Goal: Information Seeking & Learning: Learn about a topic

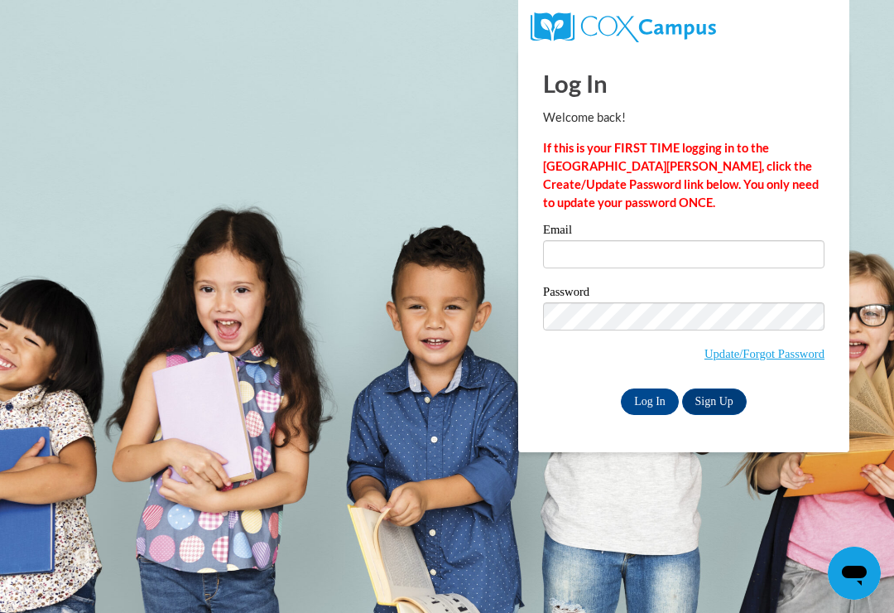
click at [732, 238] on label "Email" at bounding box center [683, 231] width 281 height 17
click at [732, 240] on input "Email" at bounding box center [683, 254] width 281 height 28
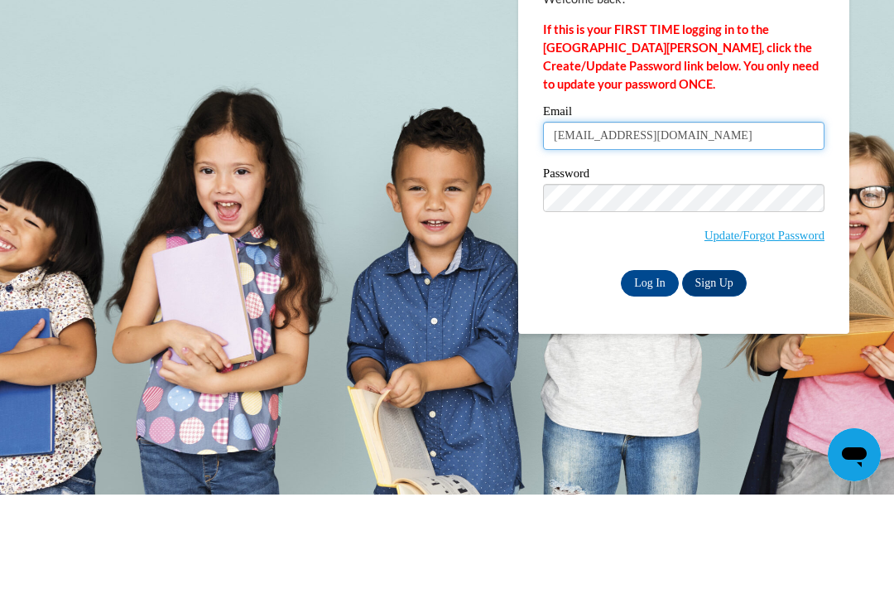
type input "kaylasdams13@icloud.com"
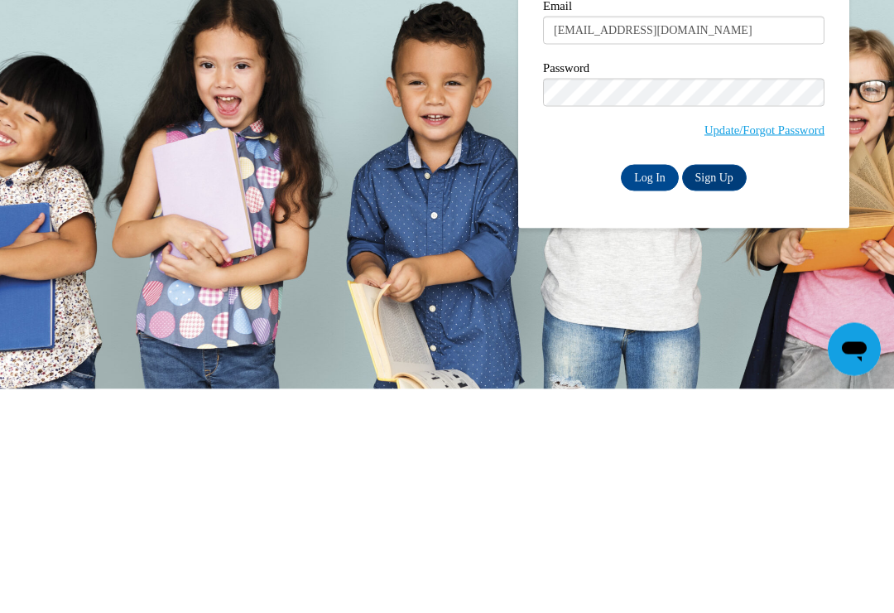
click at [652, 388] on input "Log In" at bounding box center [650, 401] width 58 height 26
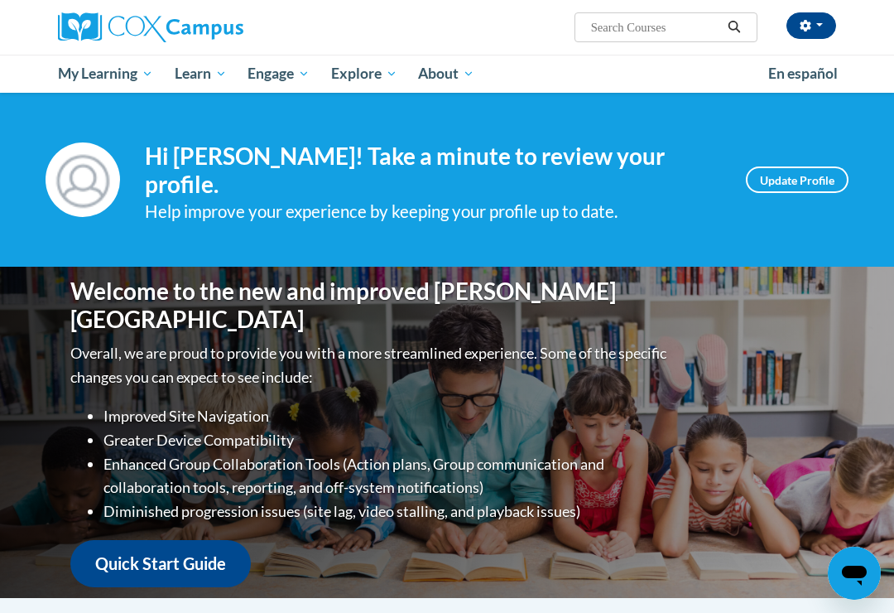
click at [0, 0] on span "My Course Progress" at bounding box center [0, 0] width 0 height 0
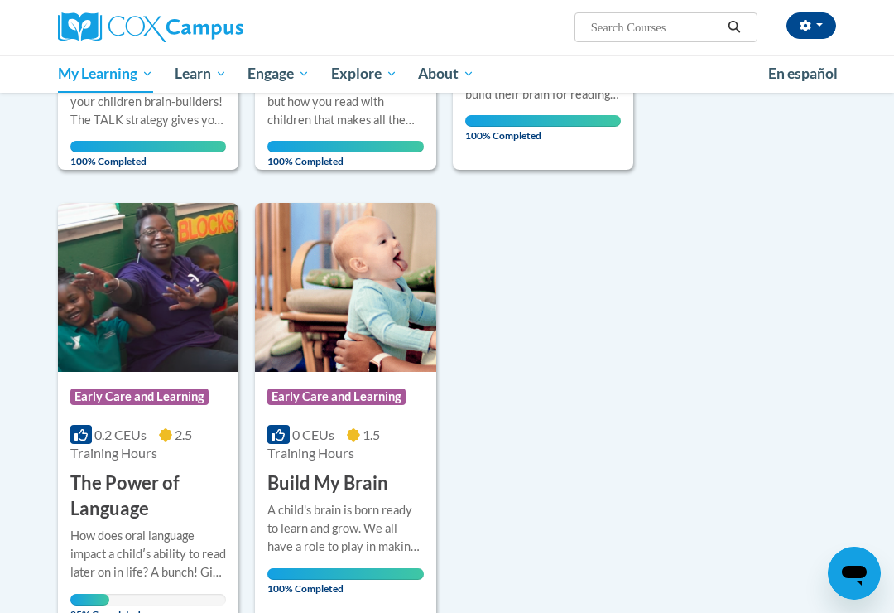
scroll to position [551, 0]
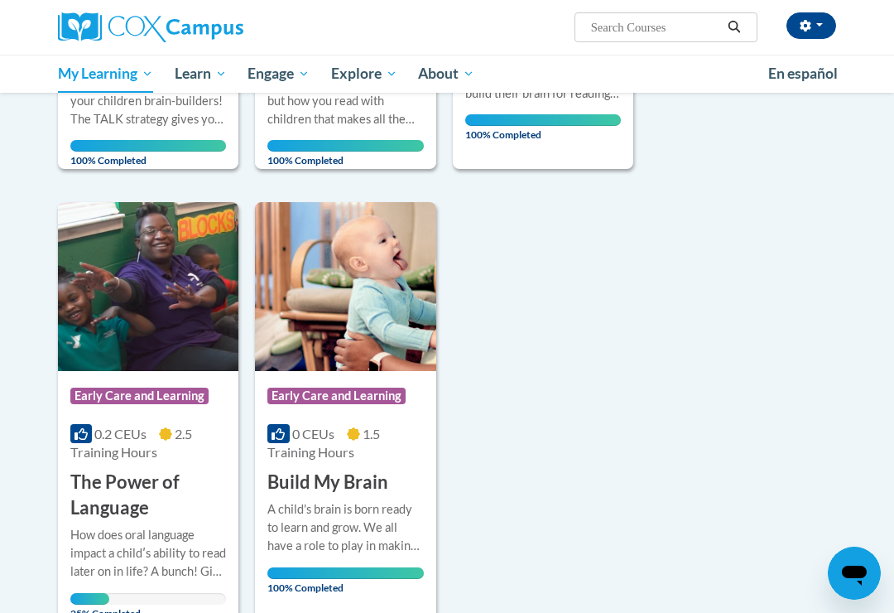
click at [113, 486] on h3 "The Power of Language" at bounding box center [148, 494] width 156 height 51
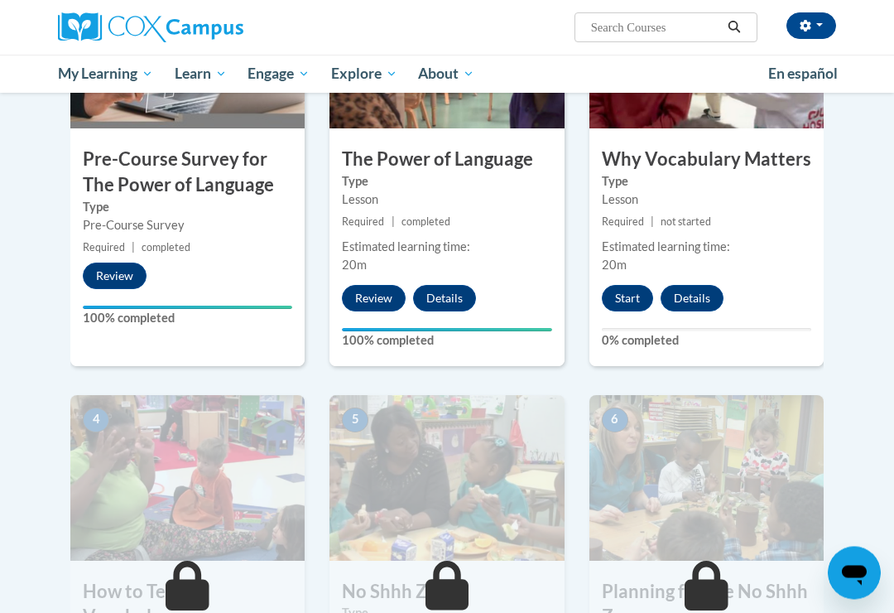
scroll to position [494, 0]
click at [615, 290] on button "Start" at bounding box center [627, 298] width 51 height 26
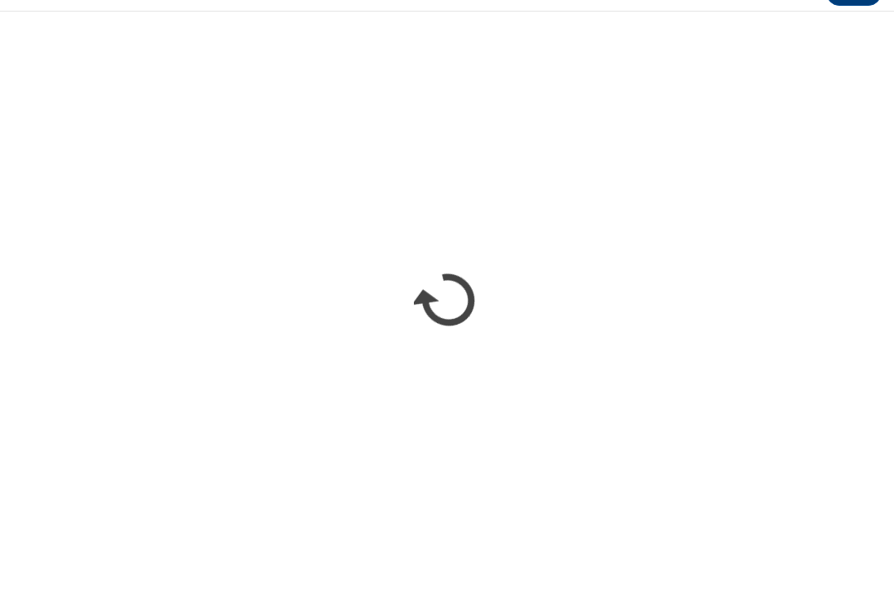
scroll to position [921, 0]
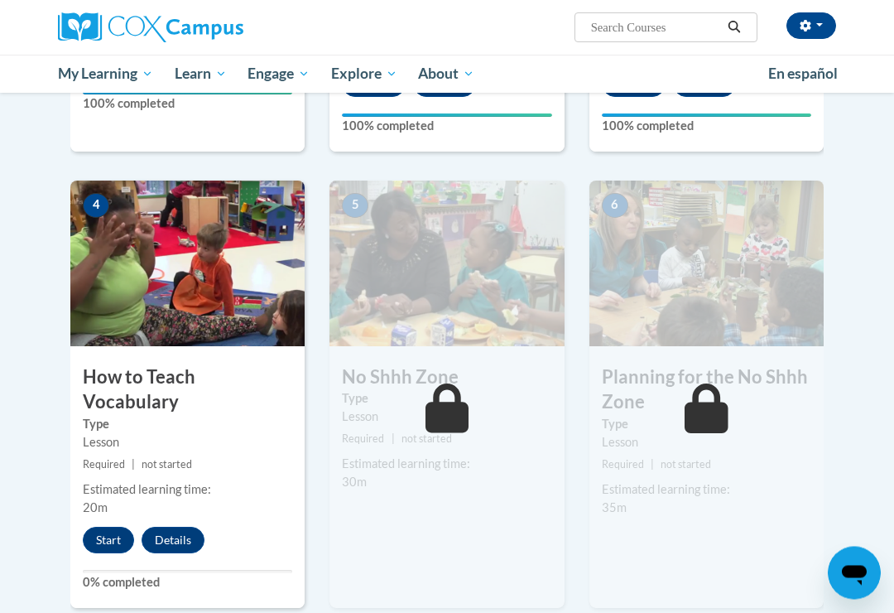
click at [111, 527] on button "Start" at bounding box center [108, 540] width 51 height 26
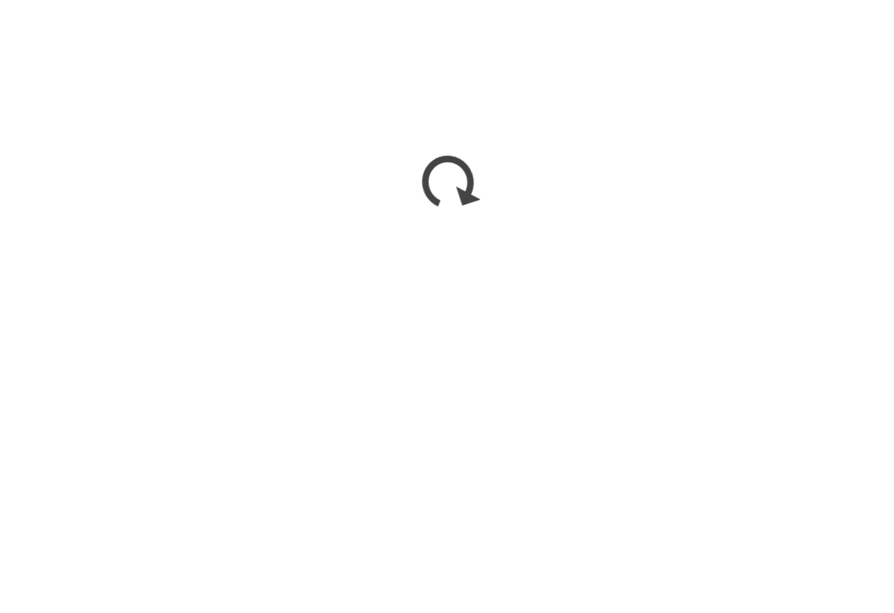
scroll to position [1052, 0]
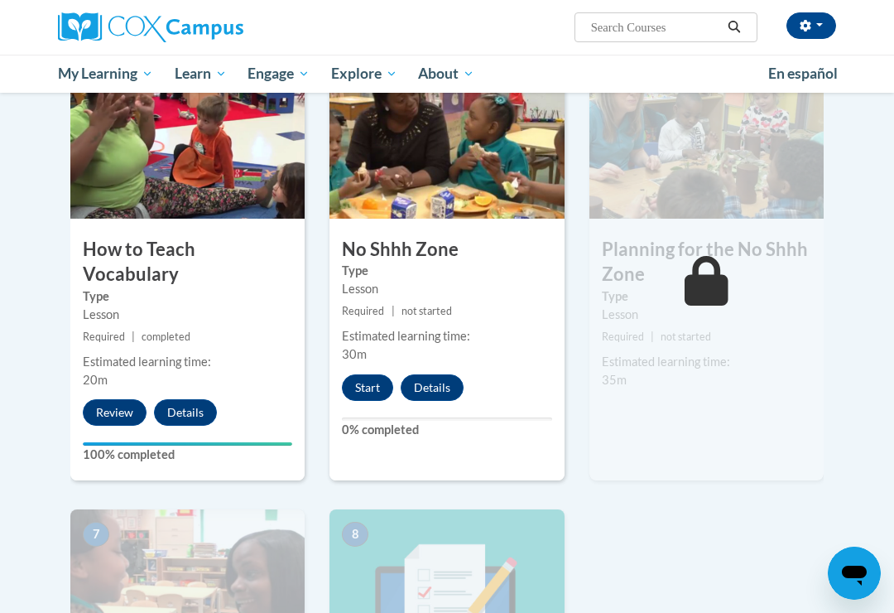
scroll to position [790, 0]
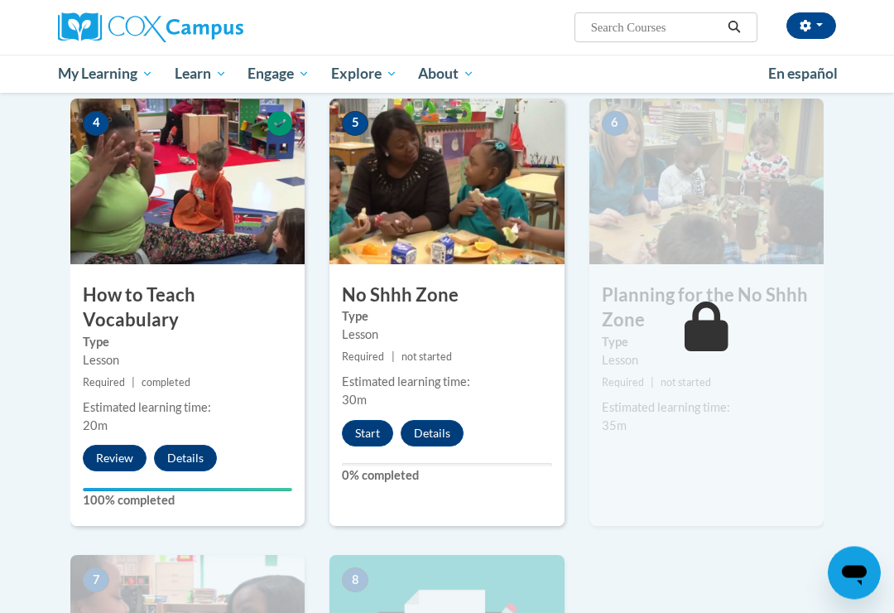
click at [371, 432] on button "Start" at bounding box center [367, 433] width 51 height 26
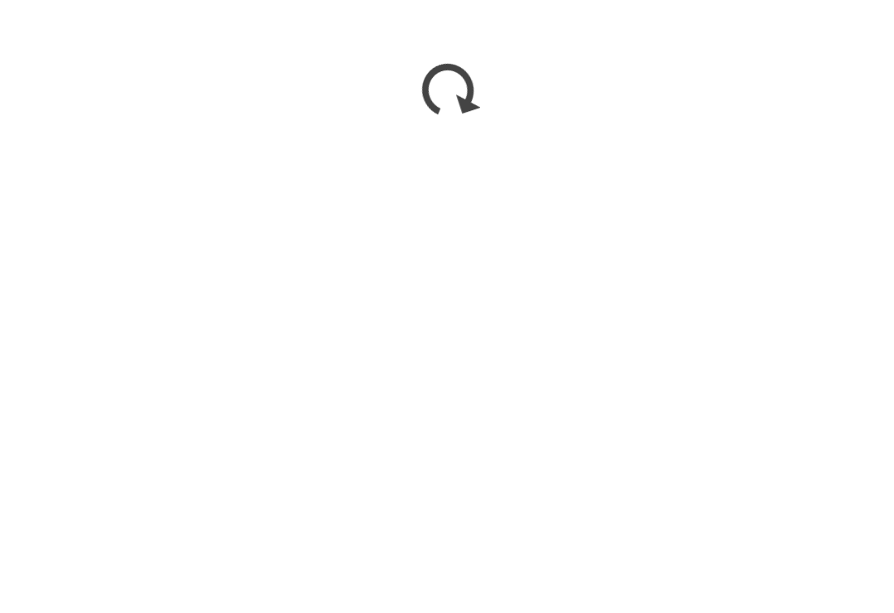
scroll to position [1480, 0]
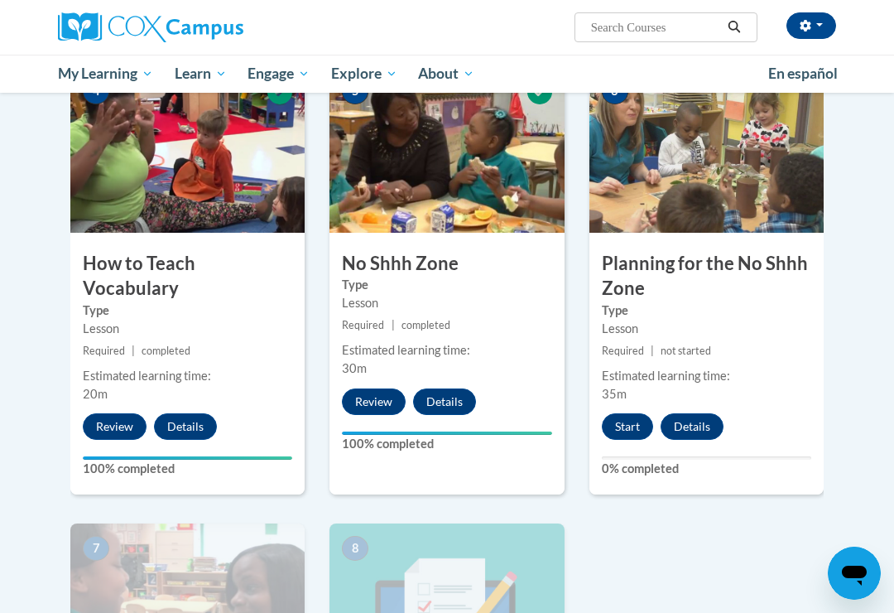
scroll to position [824, 0]
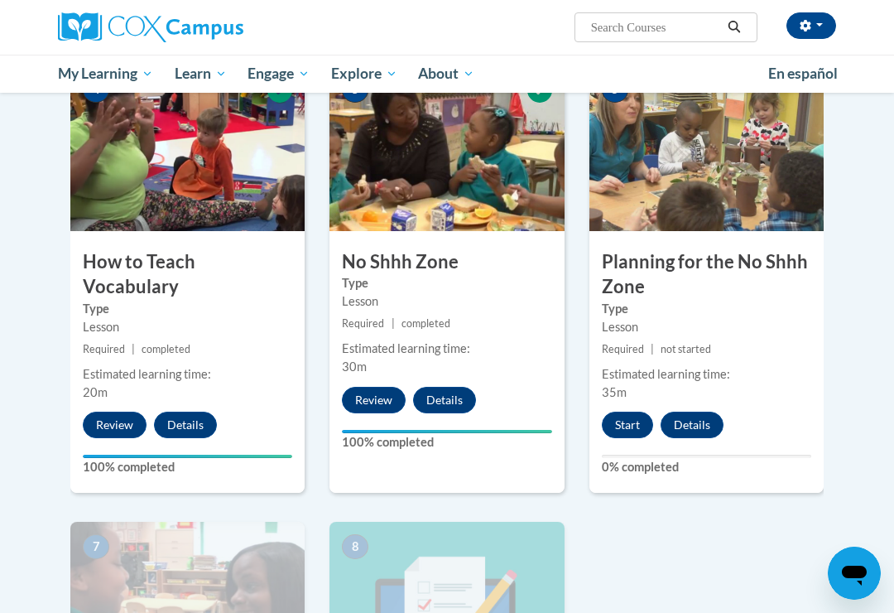
click at [636, 425] on button "Start" at bounding box center [627, 424] width 51 height 26
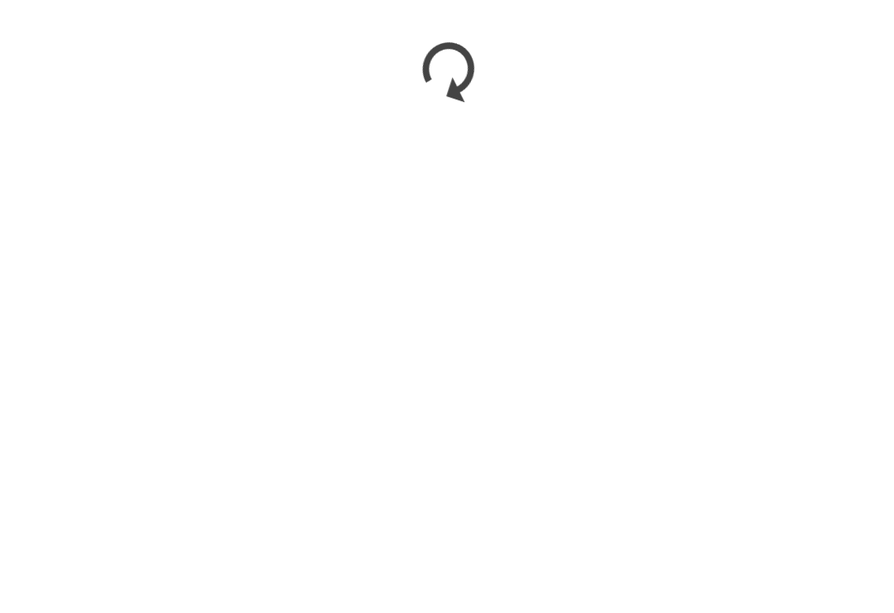
scroll to position [1365, 0]
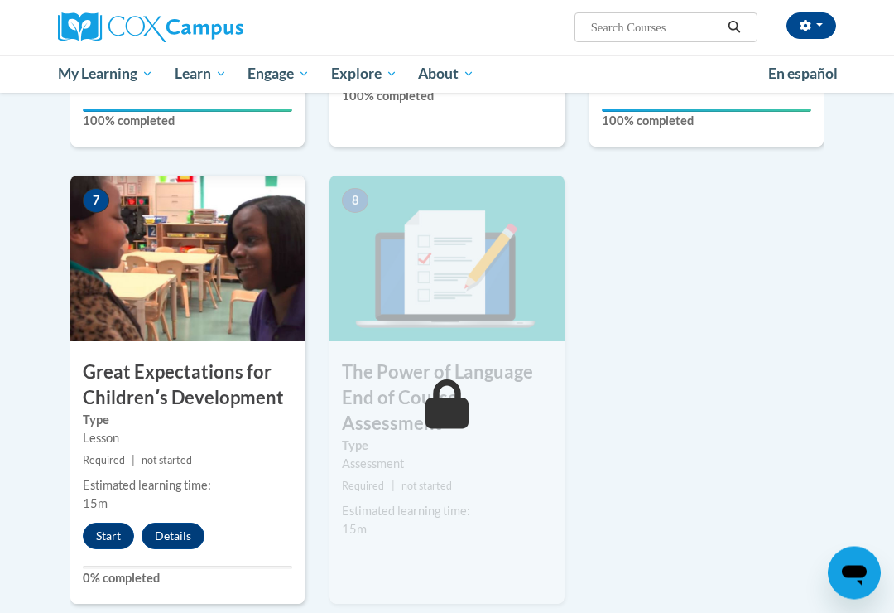
scroll to position [1183, 0]
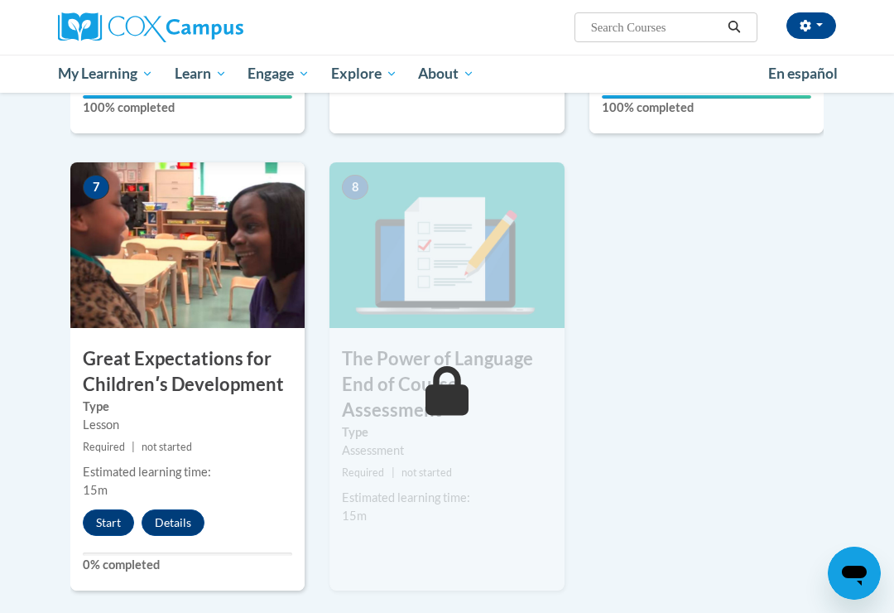
click at [116, 521] on button "Start" at bounding box center [108, 522] width 51 height 26
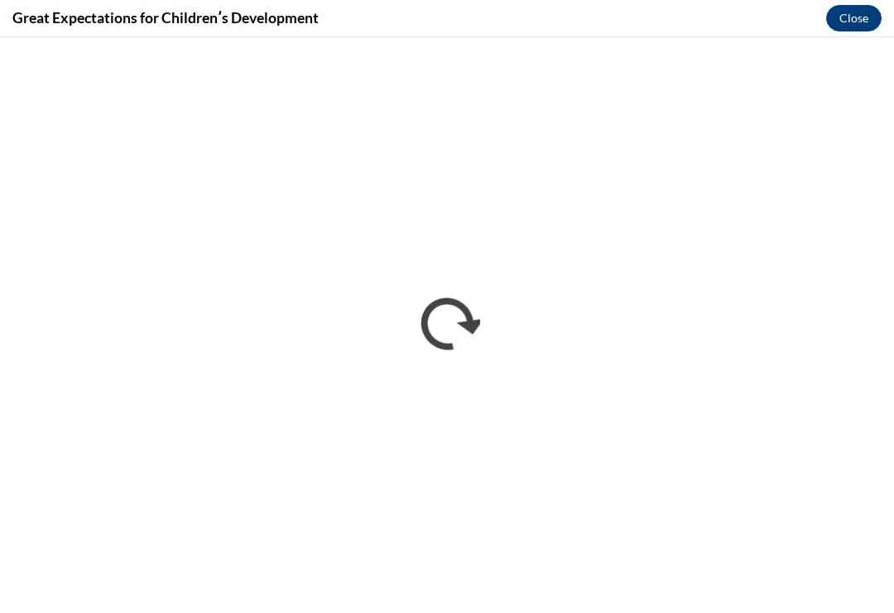
scroll to position [0, 0]
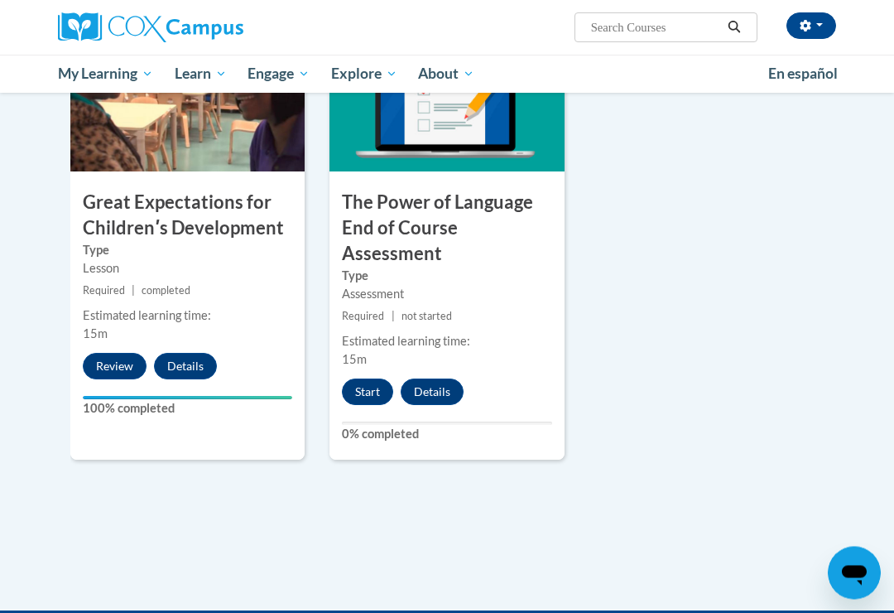
scroll to position [1341, 0]
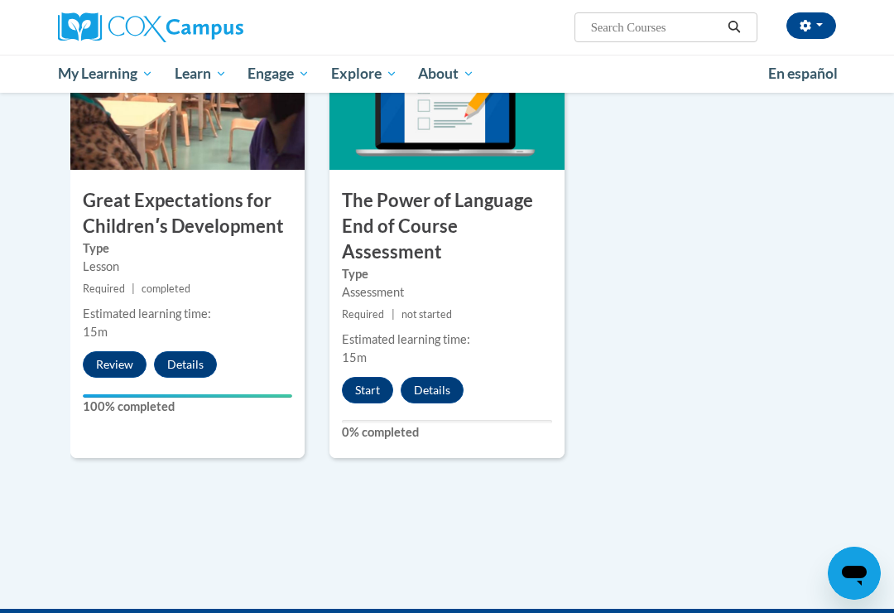
click at [371, 380] on button "Start" at bounding box center [367, 390] width 51 height 26
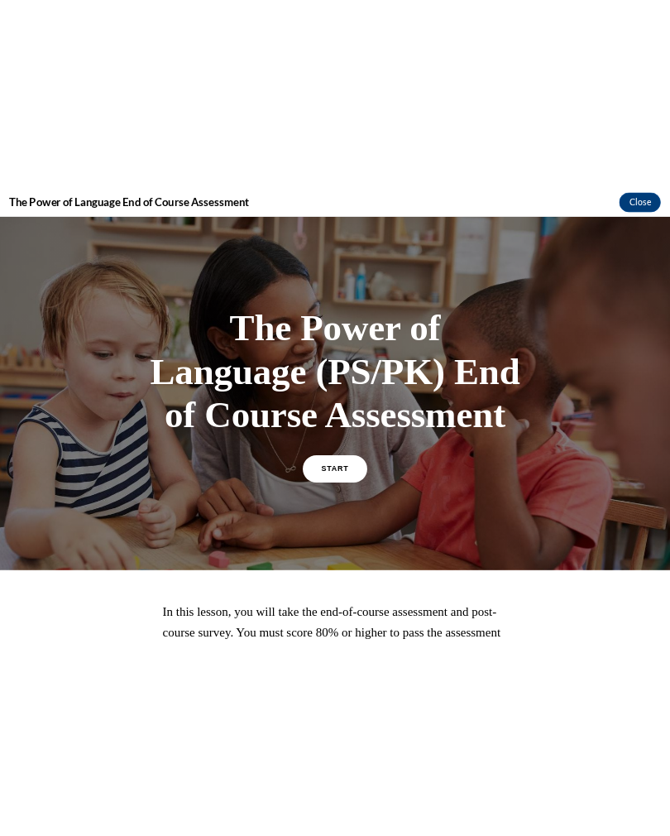
scroll to position [3731, 0]
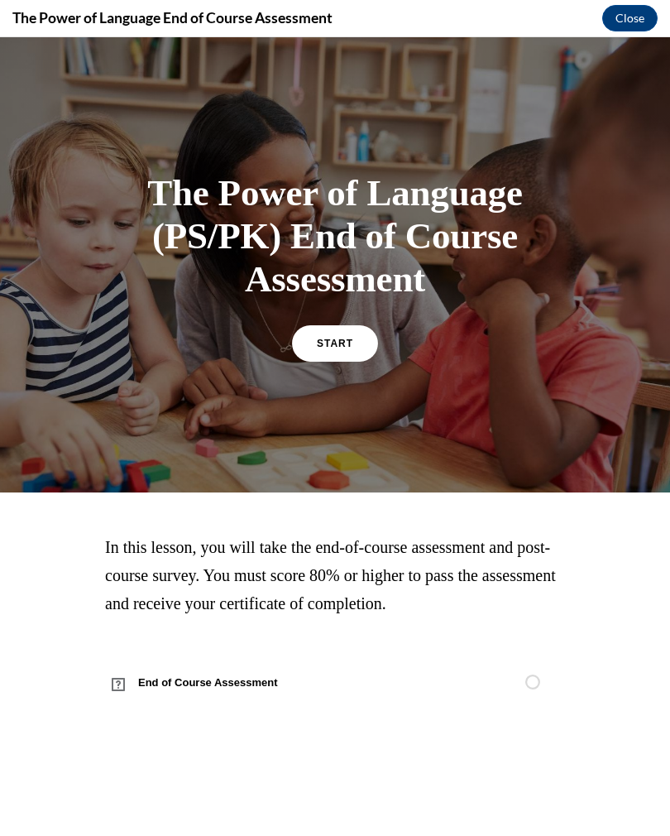
click at [348, 349] on link "START" at bounding box center [335, 343] width 86 height 36
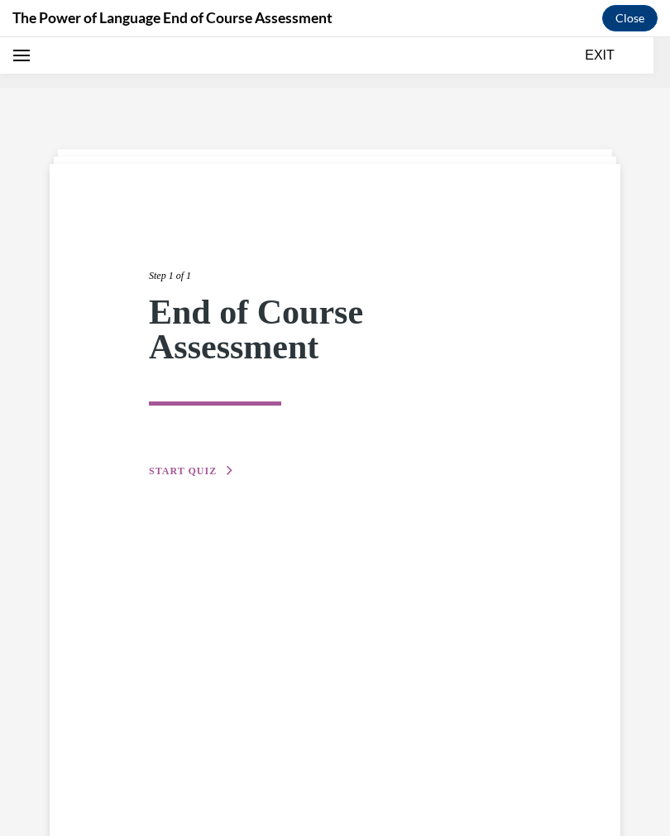
scroll to position [51, 0]
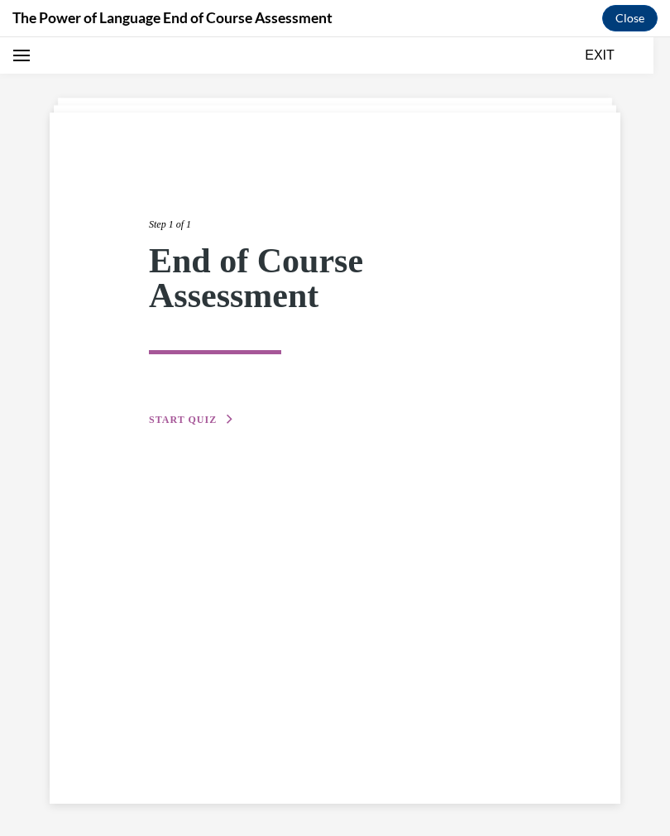
click at [176, 425] on span "START QUIZ" at bounding box center [183, 420] width 68 height 12
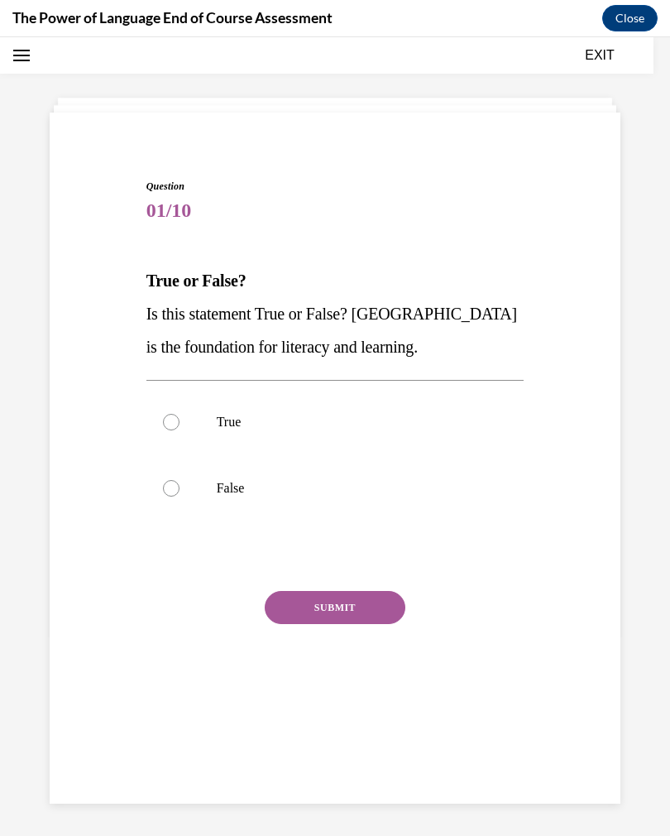
click at [161, 427] on label "True" at bounding box center [336, 422] width 378 height 66
click at [163, 427] on input "True" at bounding box center [171, 422] width 17 height 17
radio input "true"
click at [375, 609] on button "SUBMIT" at bounding box center [335, 607] width 141 height 33
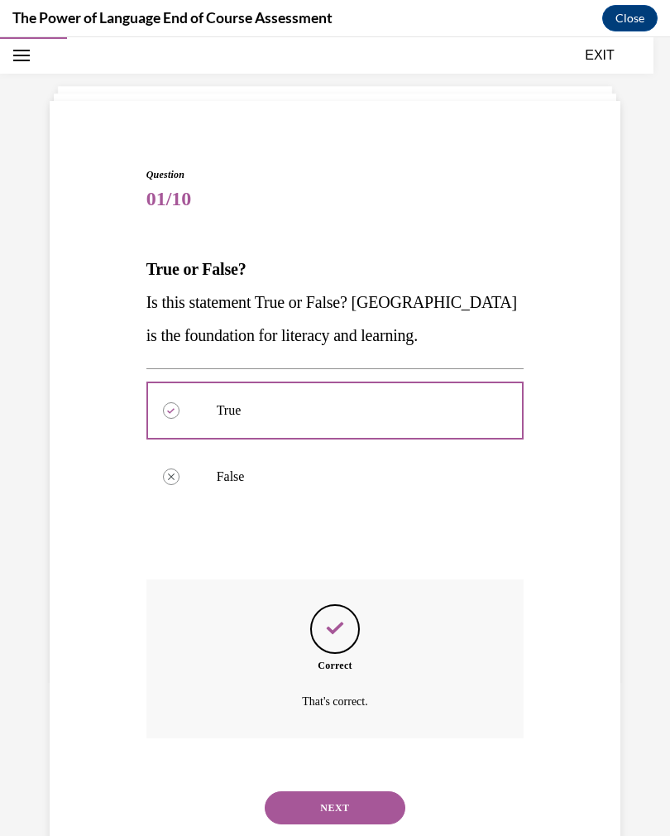
click at [369, 612] on button "NEXT" at bounding box center [335, 807] width 141 height 33
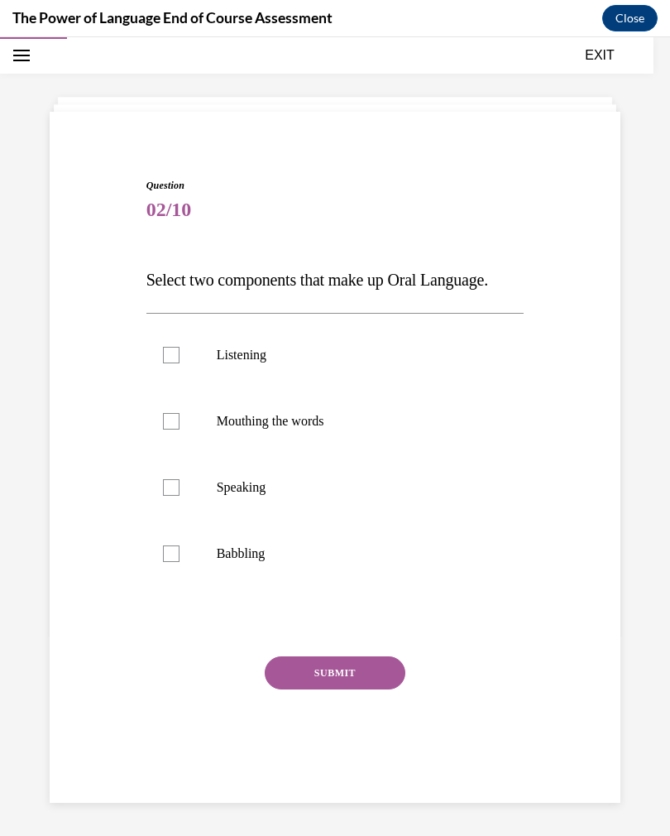
scroll to position [52, 0]
click at [265, 496] on label "Speaking" at bounding box center [336, 487] width 378 height 66
click at [180, 496] on input "Speaking" at bounding box center [171, 487] width 17 height 17
checkbox input "true"
click at [274, 352] on p "Listening" at bounding box center [350, 355] width 267 height 17
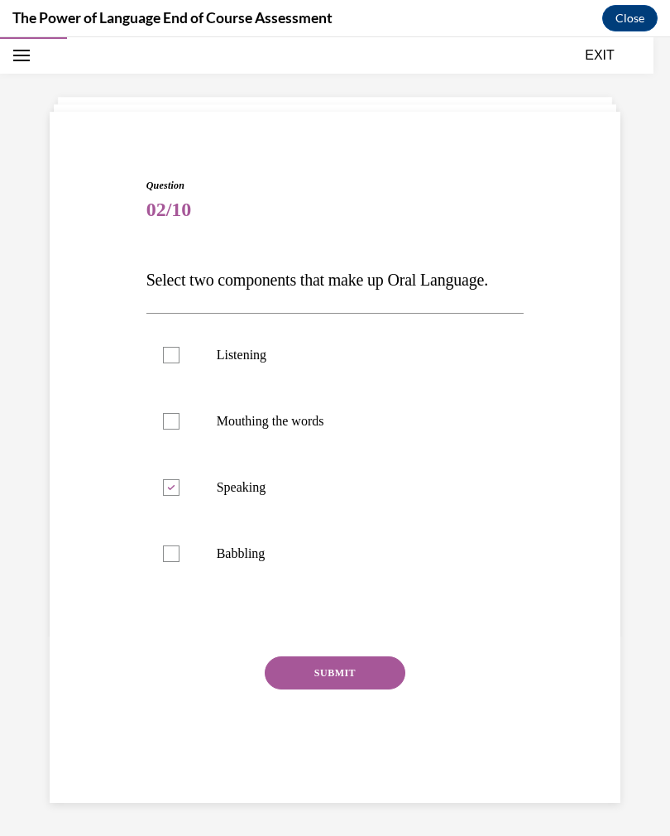
click at [180, 352] on input "Listening" at bounding box center [171, 355] width 17 height 17
checkbox input "true"
click at [381, 612] on button "SUBMIT" at bounding box center [335, 672] width 141 height 33
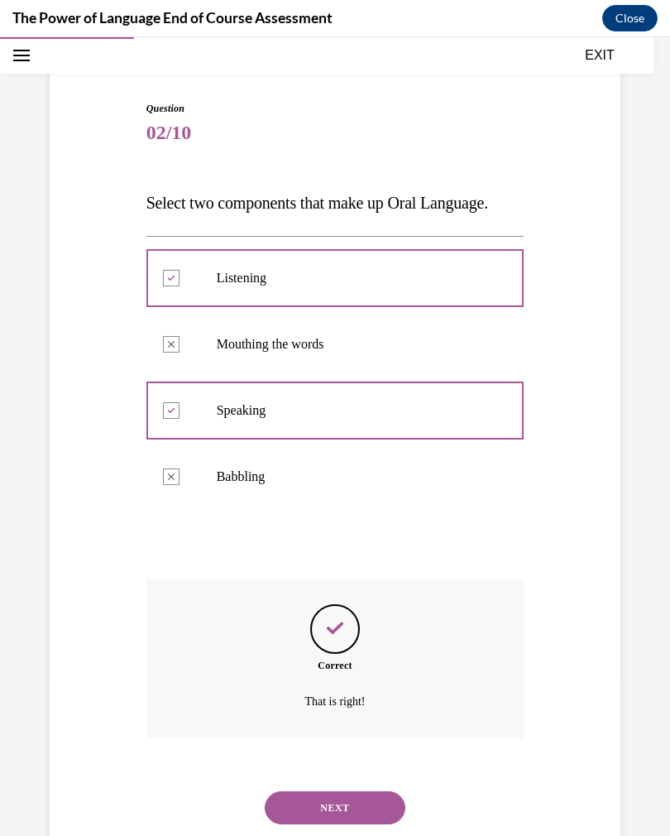
click at [375, 612] on button "NEXT" at bounding box center [335, 807] width 141 height 33
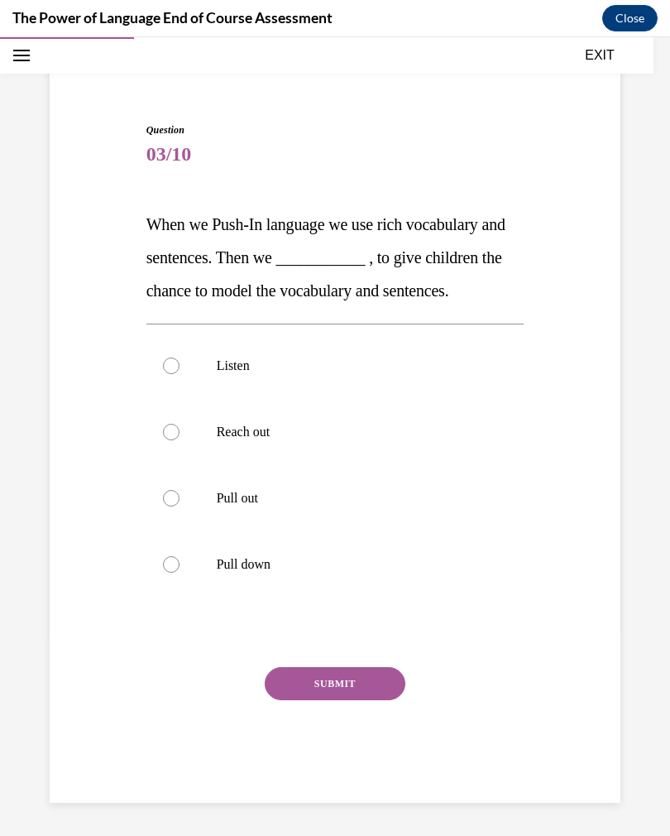
scroll to position [62, 0]
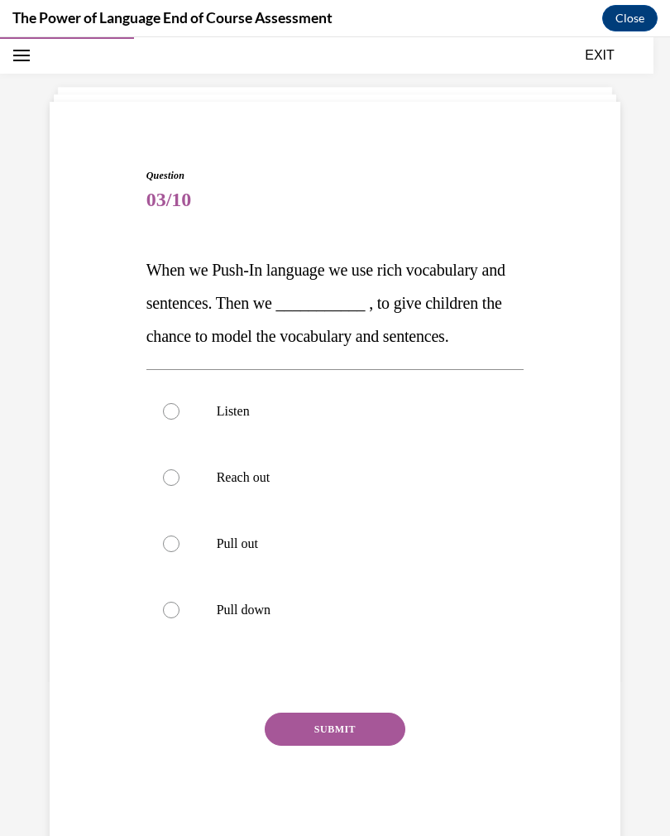
click at [249, 561] on label "Pull out" at bounding box center [336, 544] width 378 height 66
click at [180, 552] on input "Pull out" at bounding box center [171, 544] width 17 height 17
radio input "true"
click at [365, 612] on button "SUBMIT" at bounding box center [335, 729] width 141 height 33
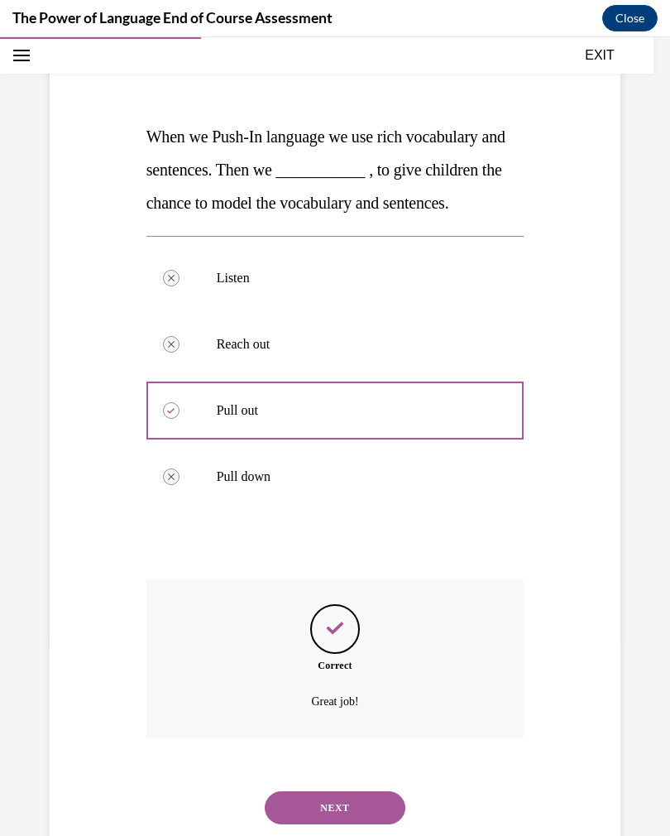
click at [370, 612] on button "NEXT" at bounding box center [335, 807] width 141 height 33
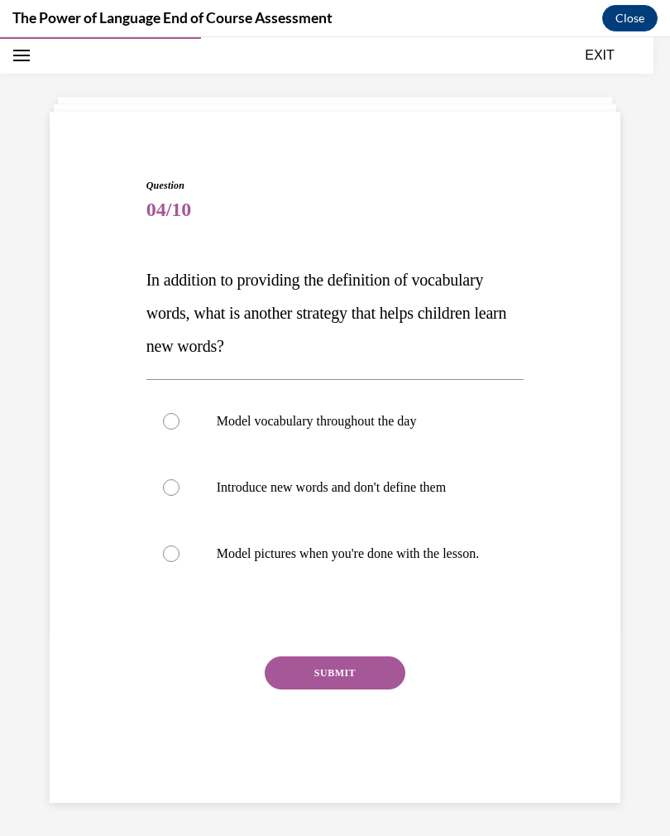
scroll to position [52, 0]
click at [171, 411] on label "Model vocabulary throughout the day" at bounding box center [336, 421] width 378 height 66
click at [171, 413] on input "Model vocabulary throughout the day" at bounding box center [171, 421] width 17 height 17
radio input "true"
click at [383, 612] on button "SUBMIT" at bounding box center [335, 672] width 141 height 33
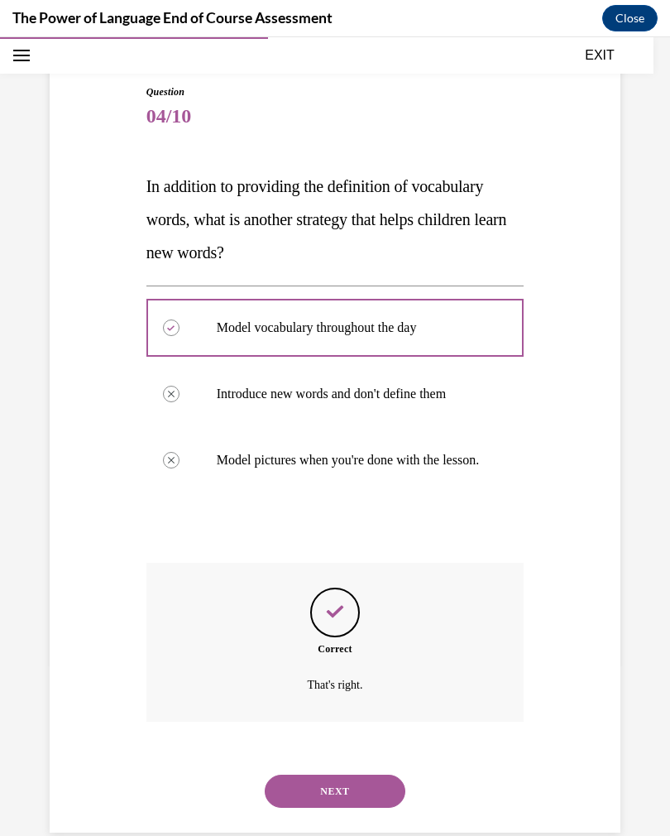
click at [372, 612] on button "NEXT" at bounding box center [335, 791] width 141 height 33
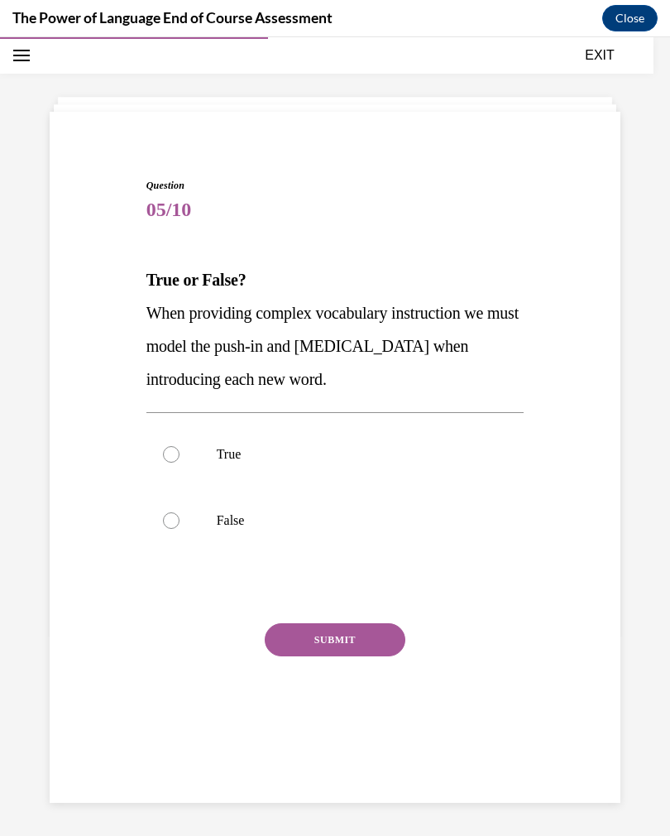
click at [218, 468] on label "True" at bounding box center [336, 454] width 378 height 66
click at [180, 463] on input "True" at bounding box center [171, 454] width 17 height 17
radio input "true"
click at [353, 612] on button "SUBMIT" at bounding box center [335, 639] width 141 height 33
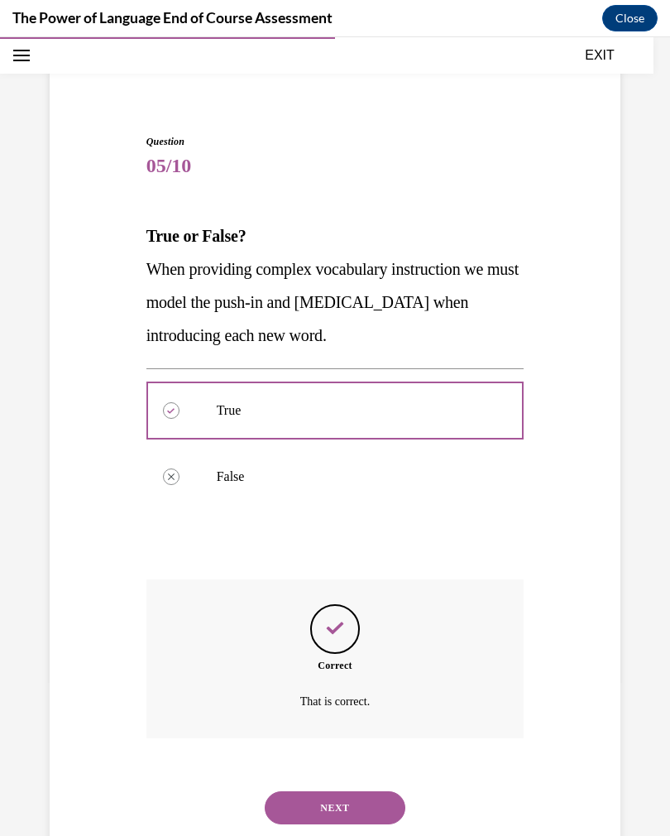
click at [363, 612] on button "NEXT" at bounding box center [335, 807] width 141 height 33
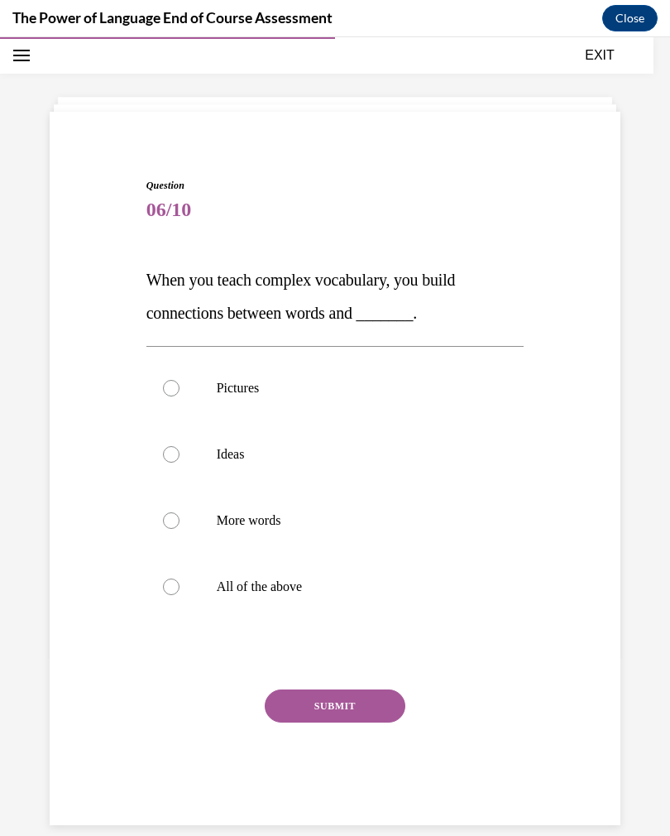
click at [266, 599] on label "All of the above" at bounding box center [336, 587] width 378 height 66
click at [180, 595] on input "All of the above" at bounding box center [171, 587] width 17 height 17
radio input "true"
click at [356, 612] on button "SUBMIT" at bounding box center [335, 705] width 141 height 33
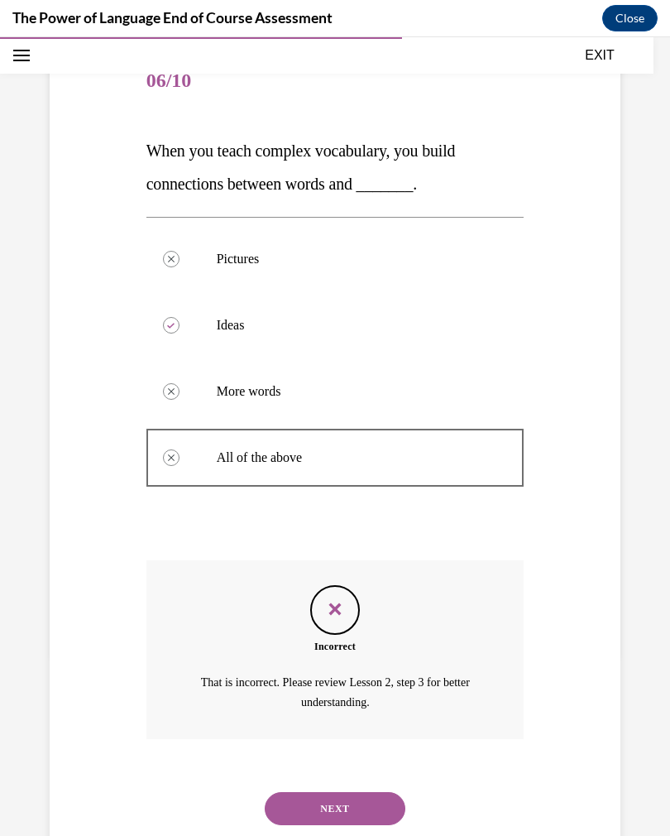
click at [343, 612] on button "NEXT" at bounding box center [335, 808] width 141 height 33
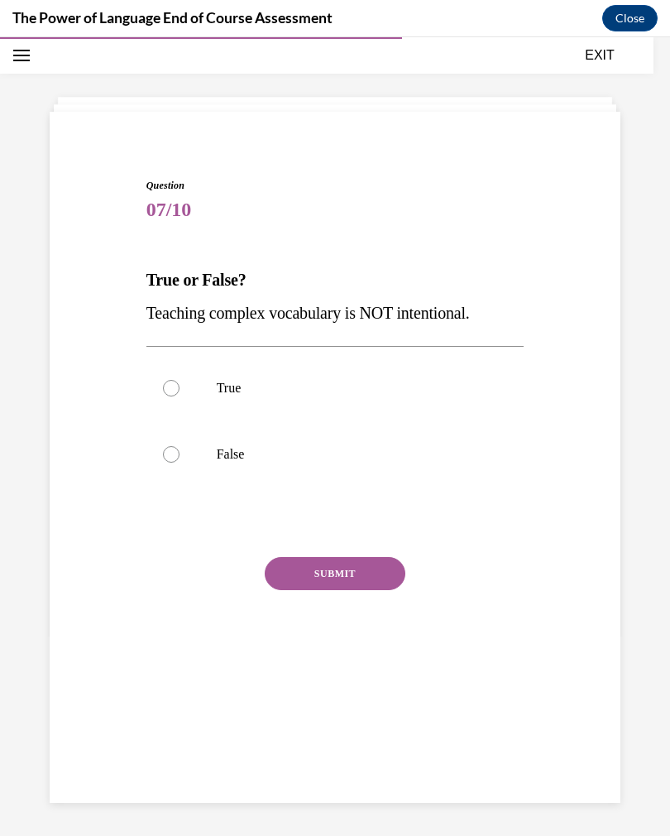
click at [230, 467] on label "False" at bounding box center [336, 454] width 378 height 66
click at [180, 463] on input "False" at bounding box center [171, 454] width 17 height 17
radio input "true"
click at [368, 579] on button "SUBMIT" at bounding box center [335, 573] width 141 height 33
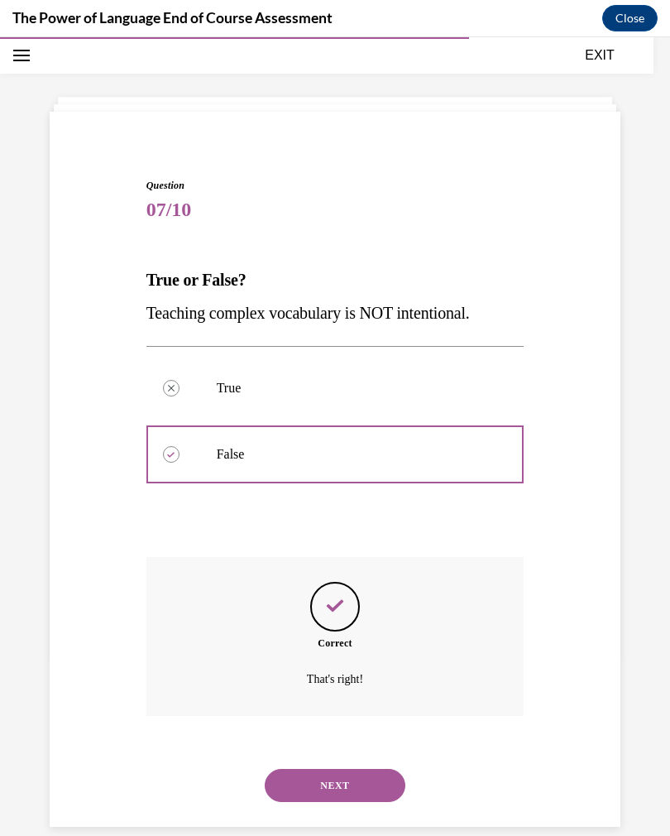
click at [352, 612] on button "NEXT" at bounding box center [335, 785] width 141 height 33
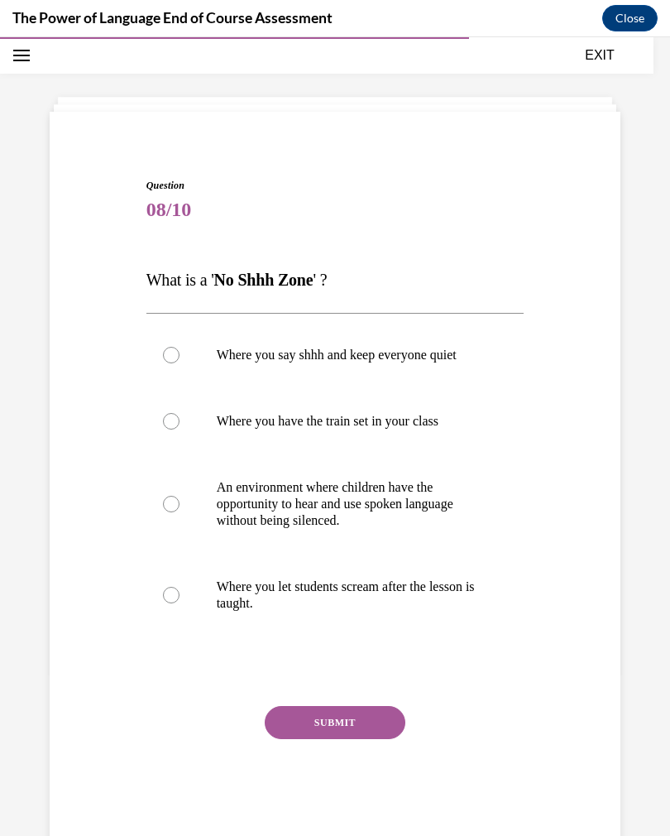
click at [169, 510] on div at bounding box center [171, 504] width 17 height 17
click at [169, 510] on input "An environment where children have the opportunity to hear and use spoken langu…" at bounding box center [171, 504] width 17 height 17
radio input "true"
click at [386, 612] on button "SUBMIT" at bounding box center [335, 722] width 141 height 33
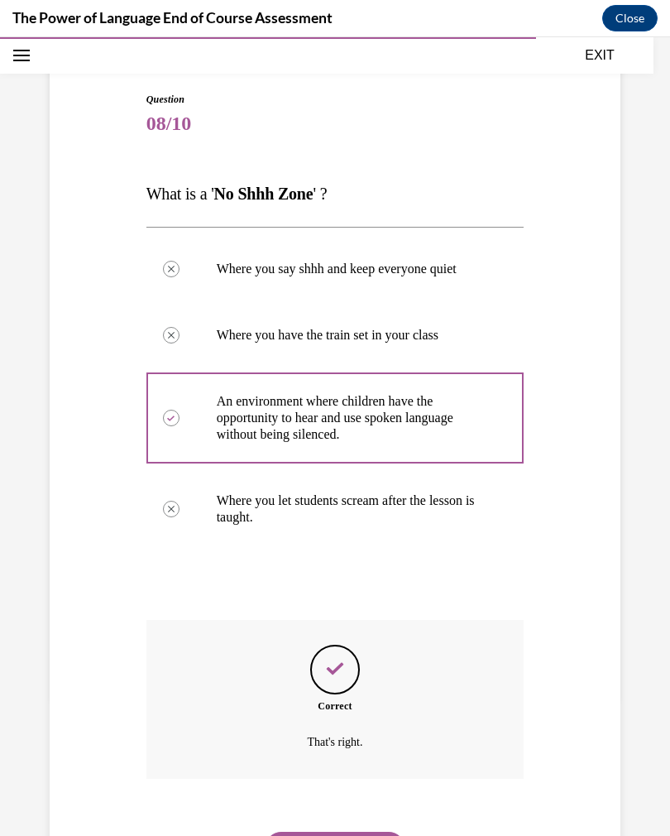
scroll to position [179, 0]
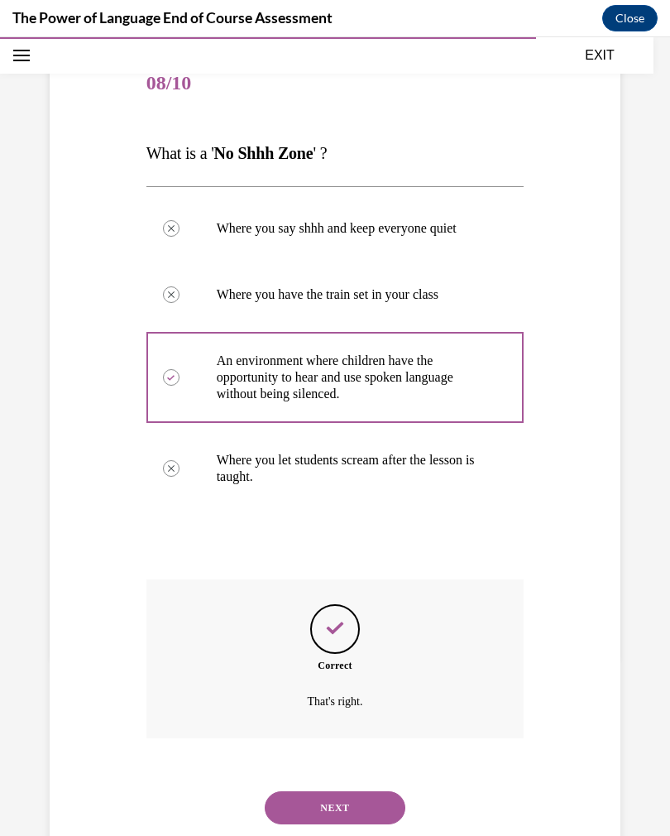
click at [371, 612] on button "NEXT" at bounding box center [335, 807] width 141 height 33
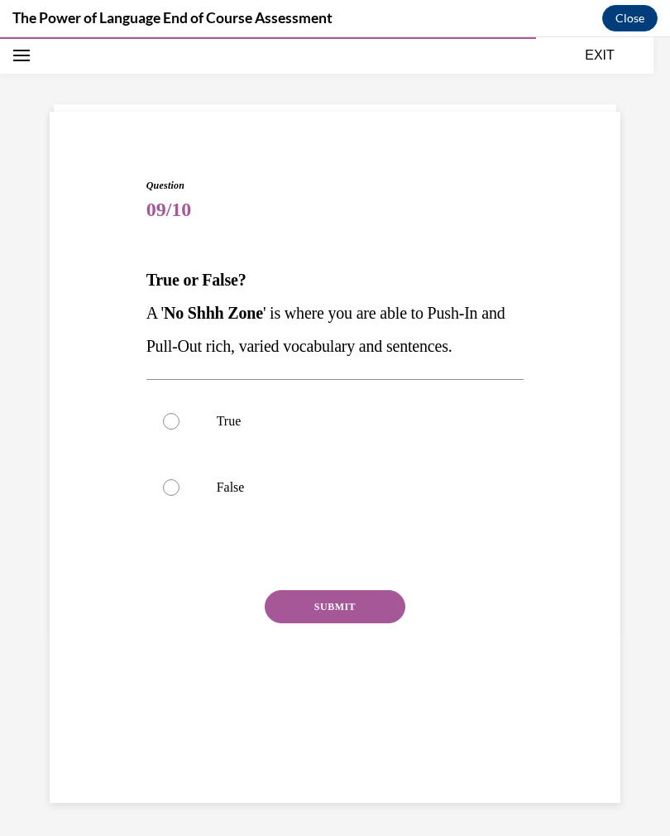
scroll to position [52, 0]
click at [225, 420] on p "True" at bounding box center [350, 421] width 267 height 17
click at [180, 420] on input "True" at bounding box center [171, 421] width 17 height 17
radio input "true"
click at [348, 612] on button "SUBMIT" at bounding box center [335, 606] width 141 height 33
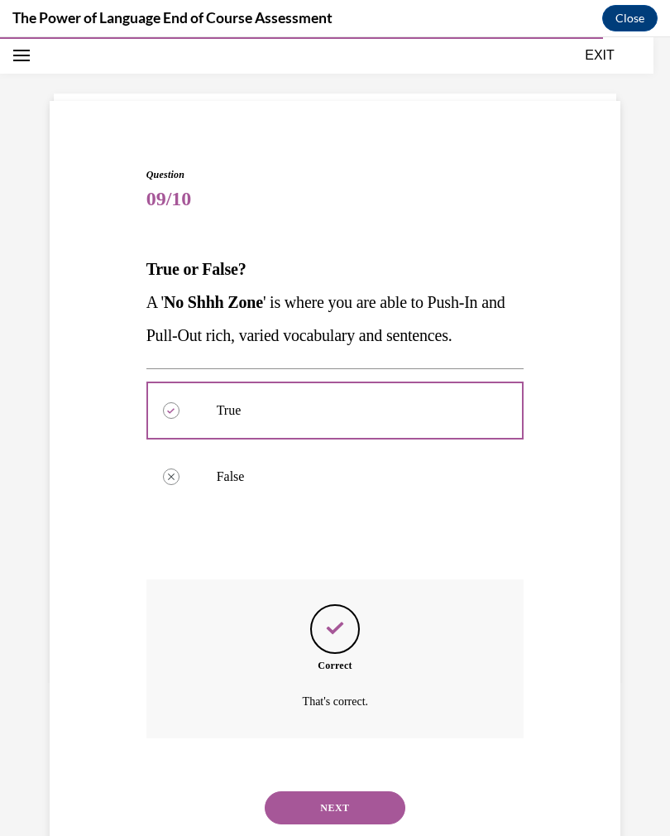
click at [356, 612] on button "NEXT" at bounding box center [335, 807] width 141 height 33
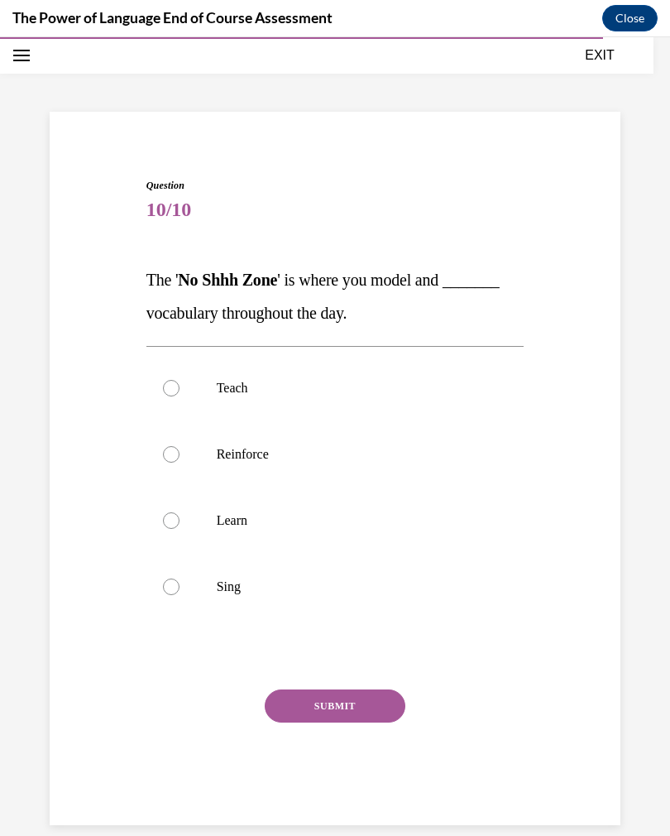
click at [211, 403] on label "Teach" at bounding box center [336, 388] width 378 height 66
click at [180, 396] on input "Teach" at bounding box center [171, 388] width 17 height 17
radio input "true"
click at [349, 612] on button "SUBMIT" at bounding box center [335, 705] width 141 height 33
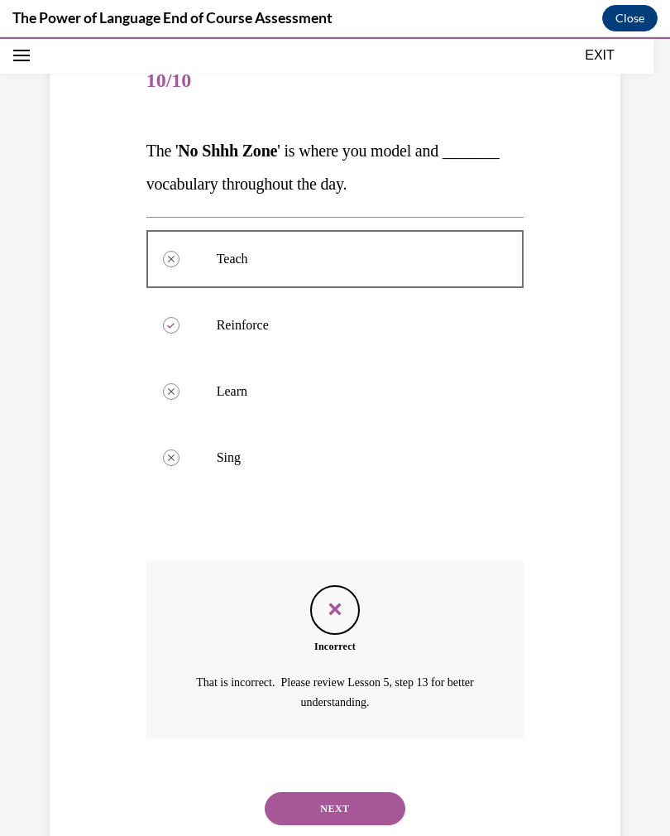
click at [371, 612] on button "NEXT" at bounding box center [335, 808] width 141 height 33
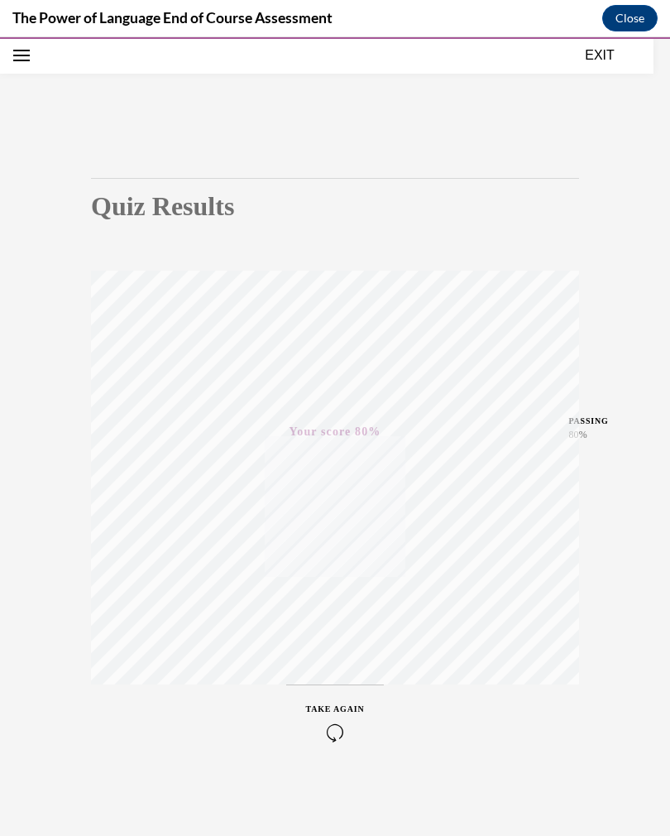
click at [597, 64] on button "EXIT" at bounding box center [599, 56] width 99 height 20
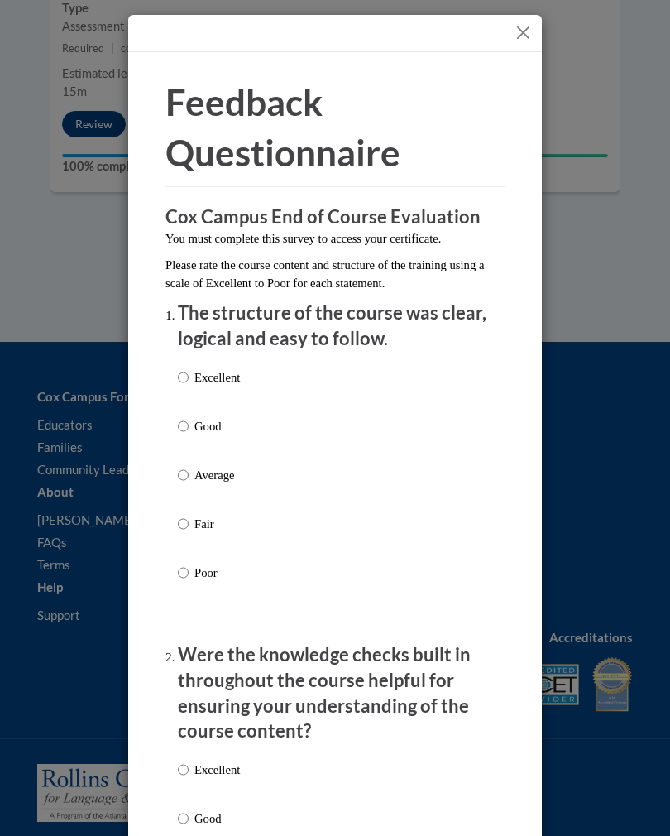
click at [211, 379] on p "Excellent" at bounding box center [218, 377] width 46 height 18
click at [189, 379] on input "Excellent" at bounding box center [183, 377] width 11 height 18
radio input "true"
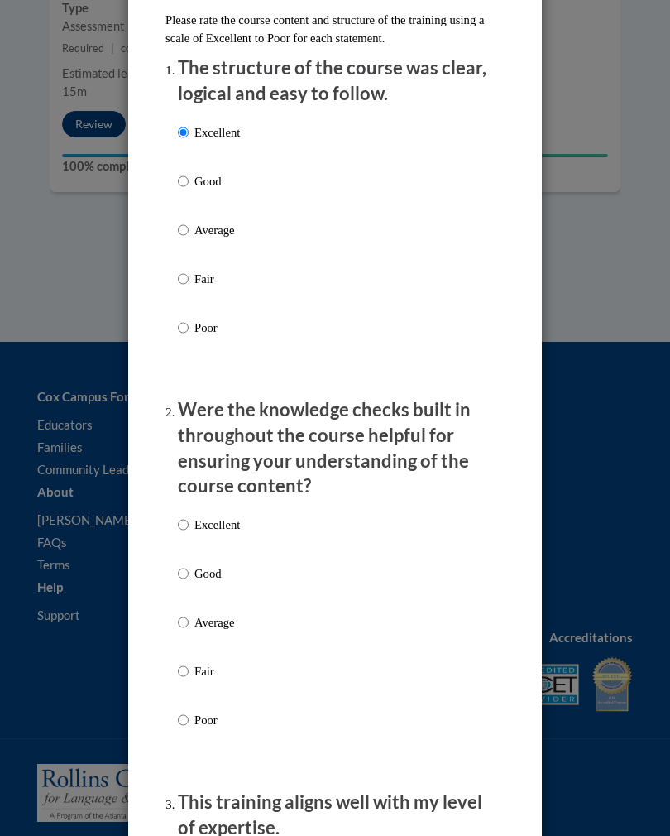
scroll to position [299, 0]
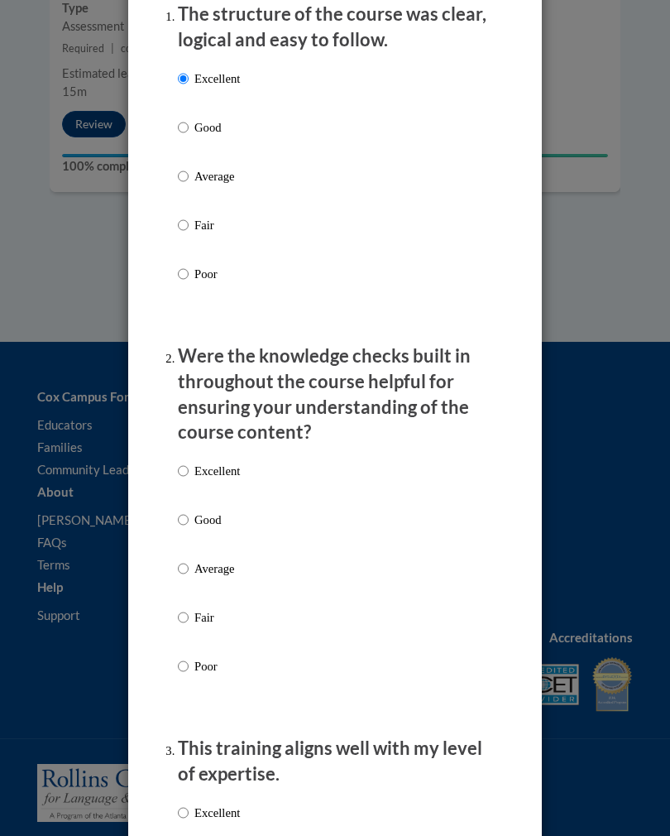
click at [219, 471] on p "Excellent" at bounding box center [218, 471] width 46 height 18
click at [189, 471] on input "Excellent" at bounding box center [183, 471] width 11 height 18
radio input "true"
click at [230, 612] on p "Excellent" at bounding box center [218, 813] width 46 height 18
click at [189, 612] on input "Excellent" at bounding box center [183, 813] width 11 height 18
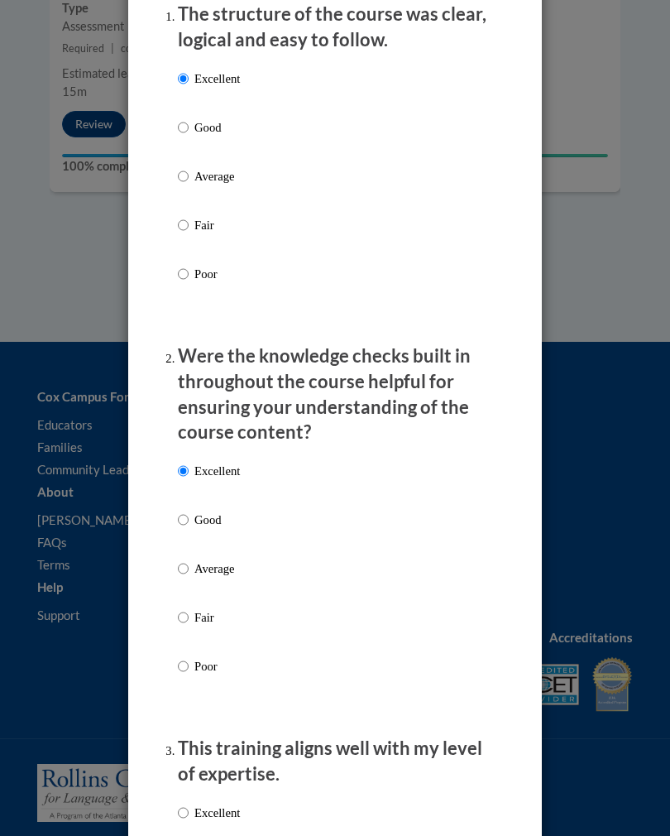
radio input "true"
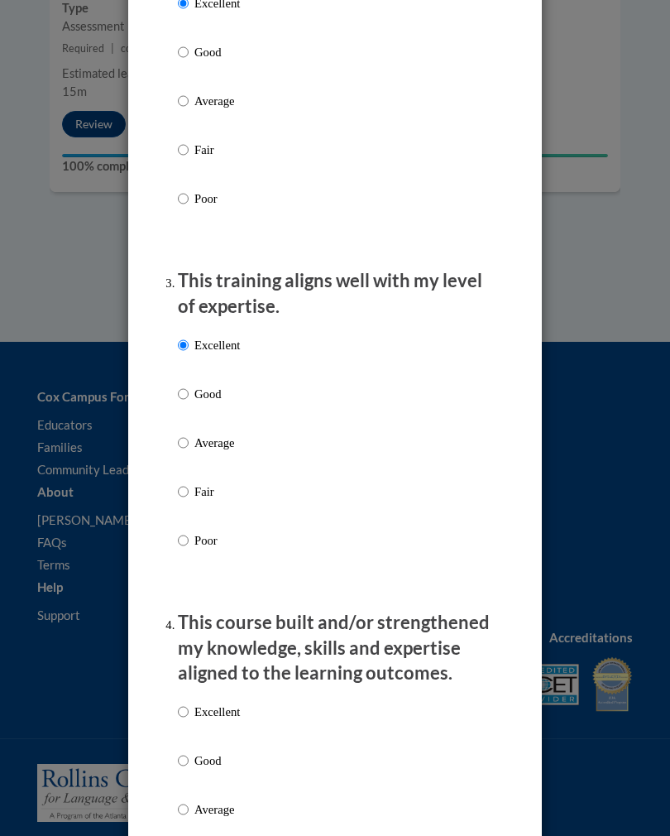
click at [228, 612] on p "Excellent" at bounding box center [218, 712] width 46 height 18
click at [189, 612] on input "Excellent" at bounding box center [183, 712] width 11 height 18
radio input "true"
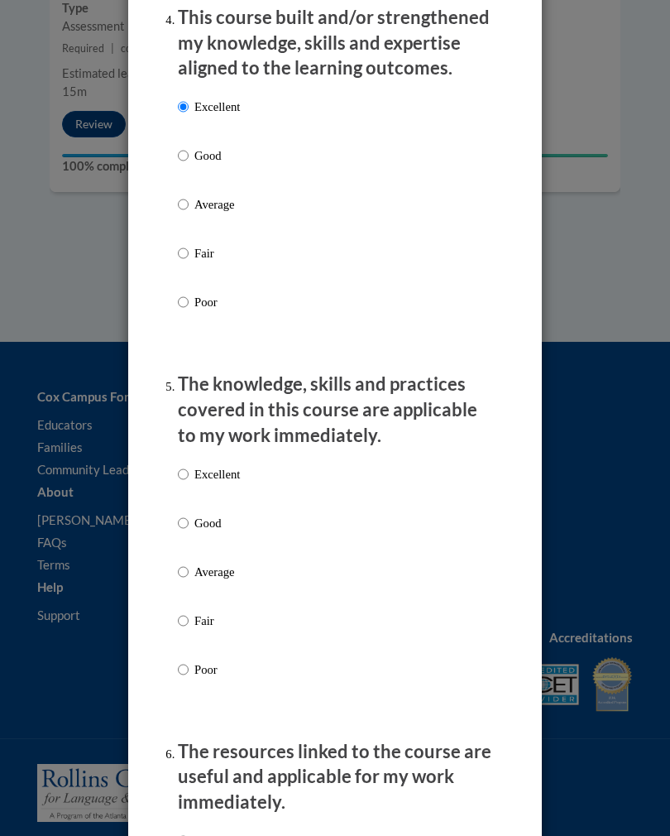
scroll to position [1392, 0]
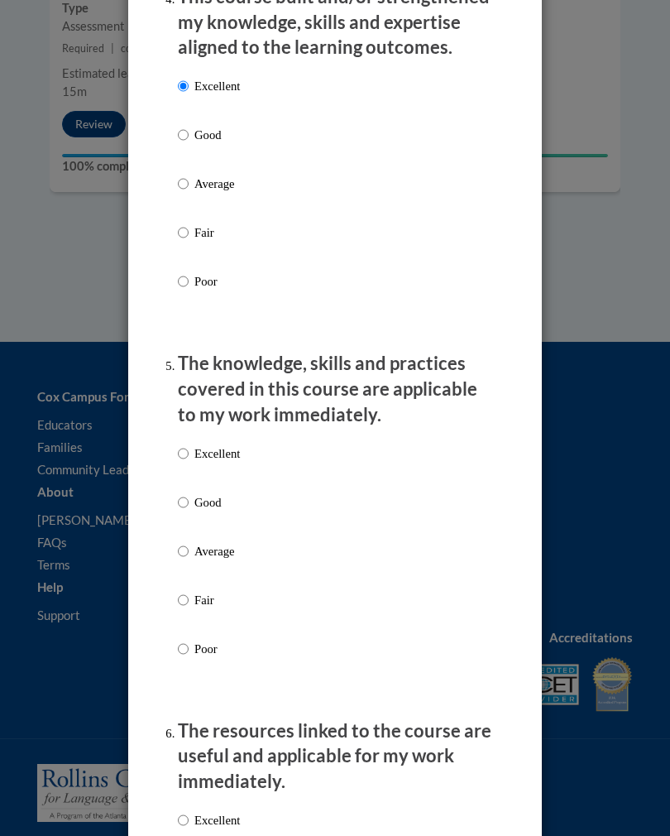
click at [216, 444] on p "Excellent" at bounding box center [218, 453] width 46 height 18
click at [189, 444] on input "Excellent" at bounding box center [183, 453] width 11 height 18
radio input "true"
click at [206, 612] on p "Excellent" at bounding box center [218, 820] width 46 height 18
click at [189, 612] on input "Excellent" at bounding box center [183, 820] width 11 height 18
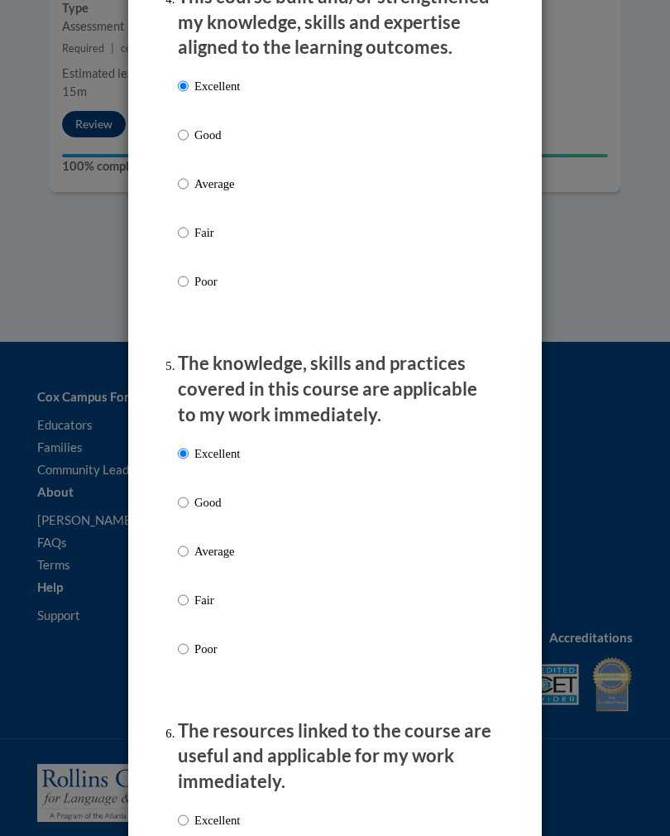
radio input "true"
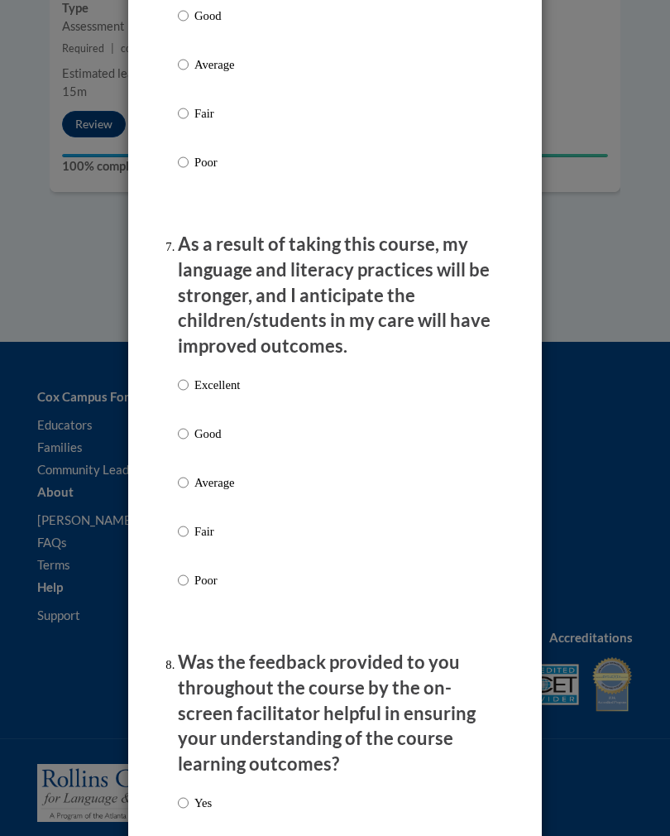
scroll to position [2246, 0]
click at [213, 376] on p "Excellent" at bounding box center [218, 385] width 46 height 18
click at [189, 376] on input "Excellent" at bounding box center [183, 385] width 11 height 18
radio input "true"
click at [201, 612] on p "Yes" at bounding box center [203, 803] width 17 height 18
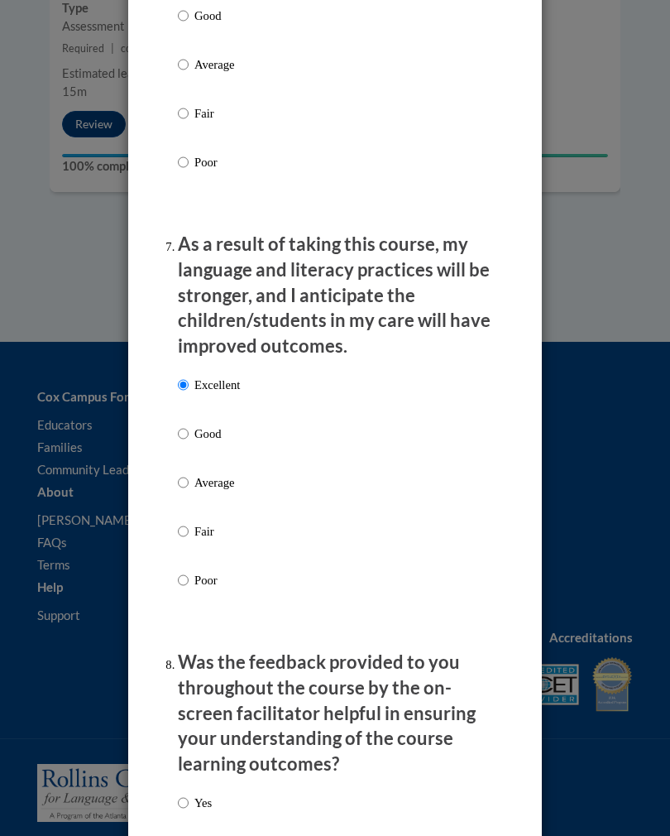
click at [189, 612] on input "Yes" at bounding box center [183, 803] width 11 height 18
radio input "true"
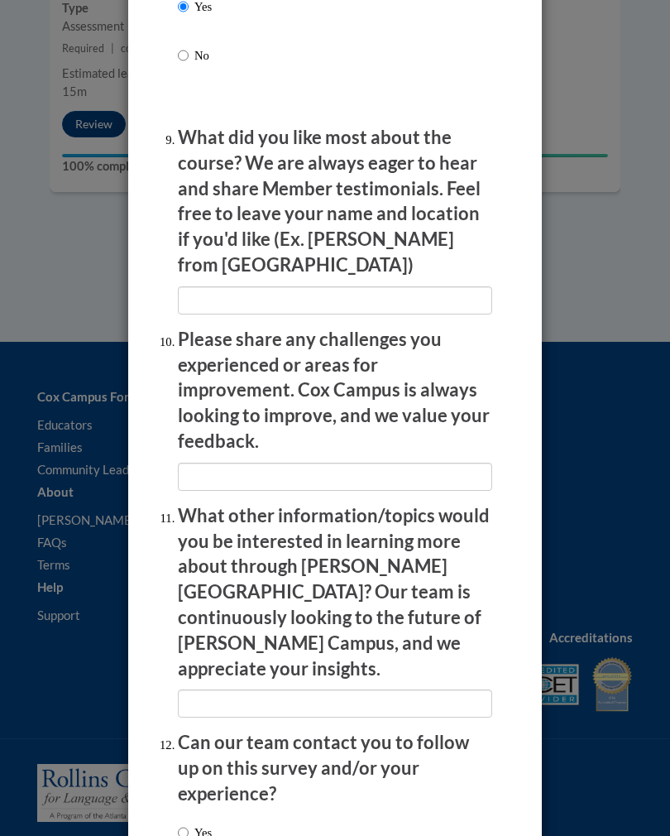
scroll to position [3040, 0]
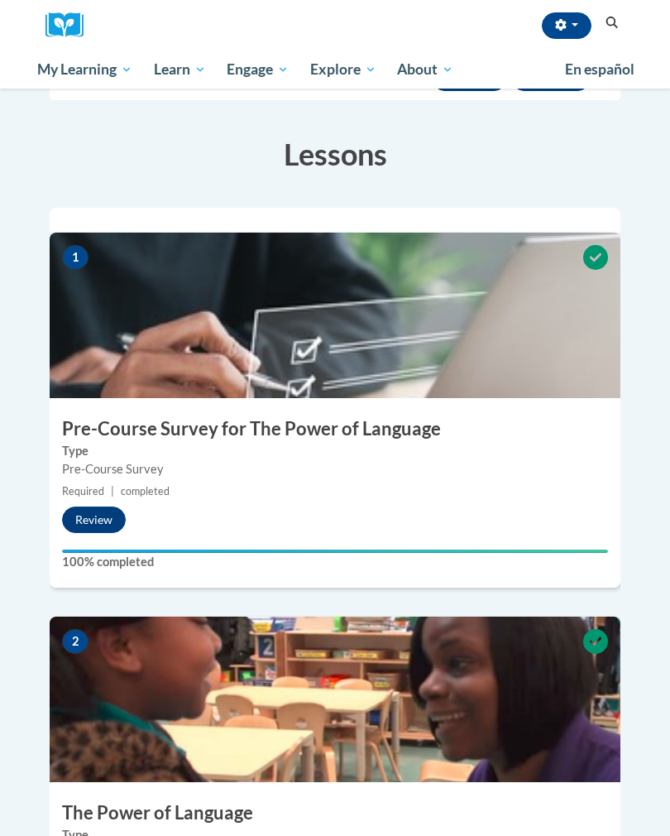
scroll to position [0, 0]
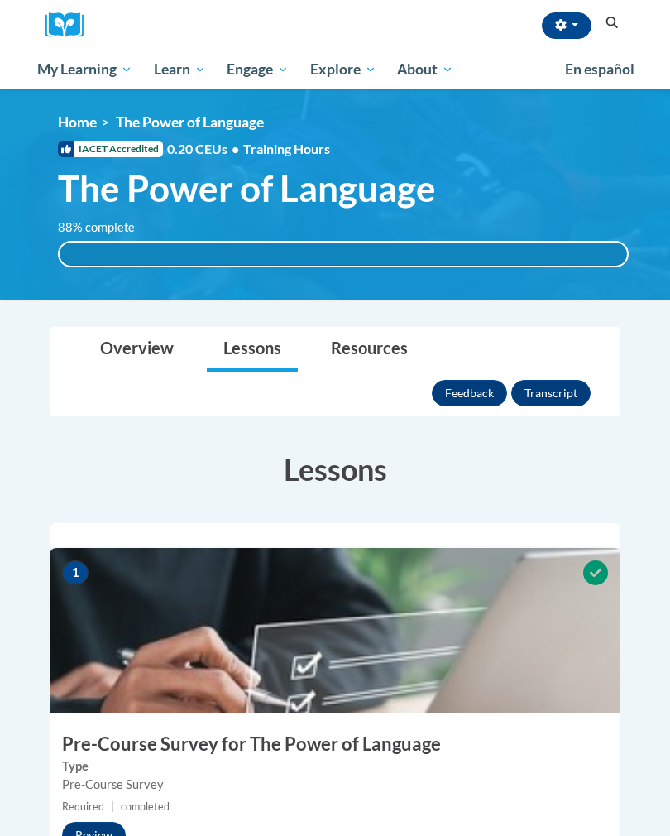
click at [0, 0] on link "Certificates" at bounding box center [0, 0] width 0 height 0
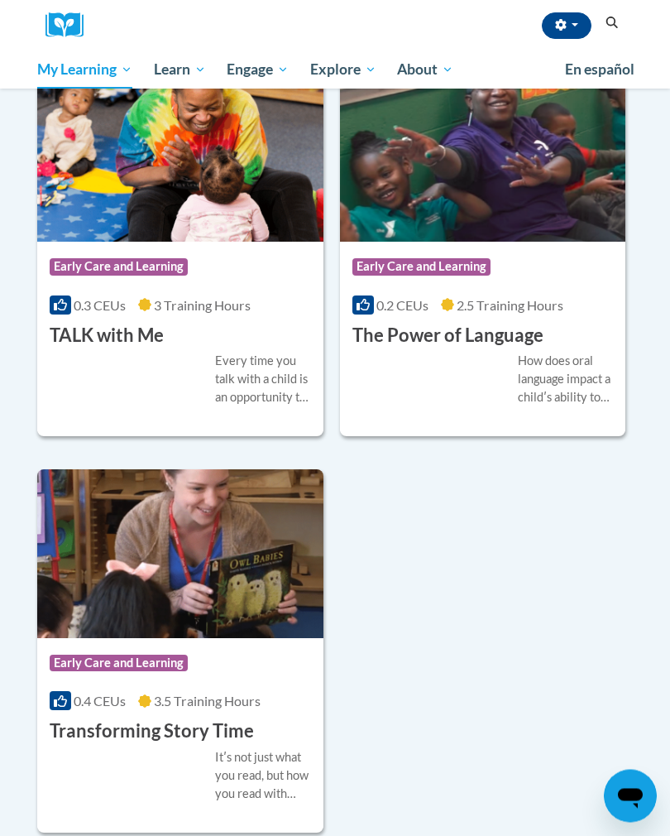
scroll to position [733, 0]
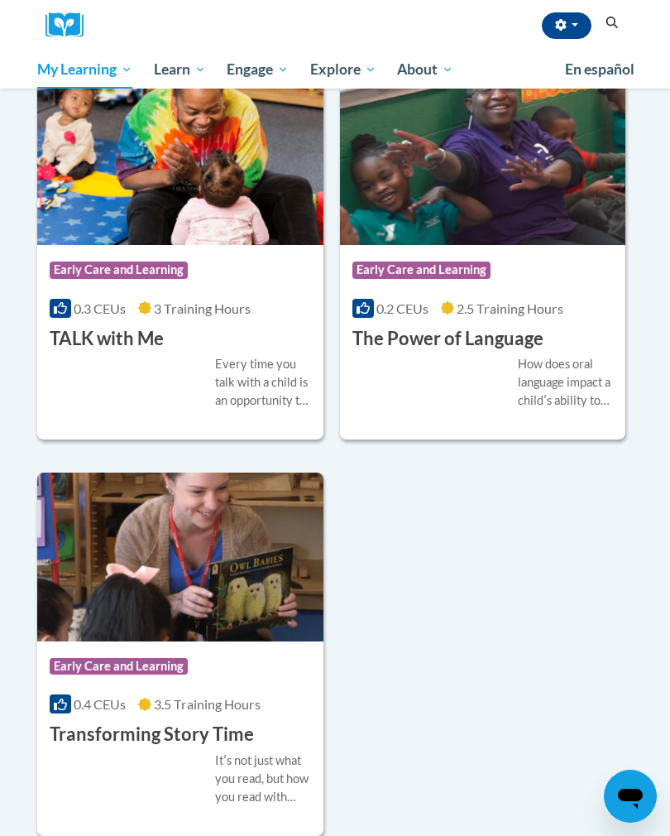
click at [498, 355] on div "How does oral language impact a childʹs ability to read later on in life? A bun…" at bounding box center [484, 382] width 262 height 55
